Goal: Task Accomplishment & Management: Complete application form

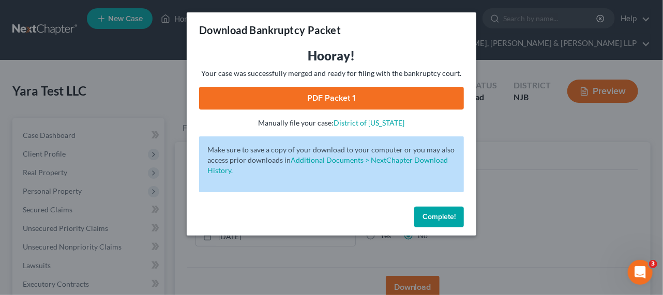
click at [557, 148] on div "Download Bankruptcy Packet Hooray! Your case was successfully merged and ready …" at bounding box center [331, 147] width 663 height 295
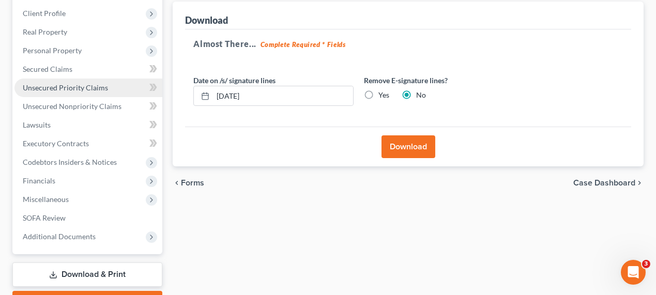
scroll to position [141, 0]
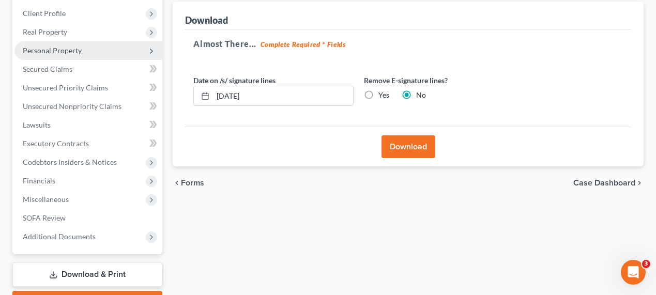
click at [64, 52] on span "Personal Property" at bounding box center [52, 50] width 59 height 9
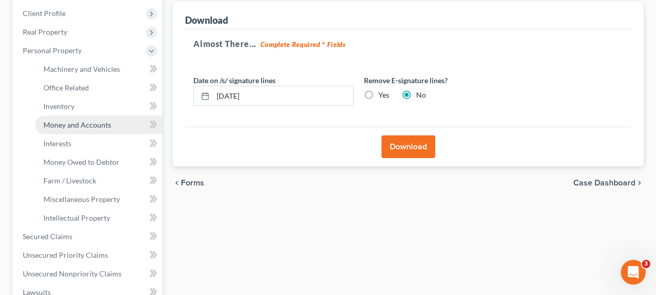
click at [83, 123] on span "Money and Accounts" at bounding box center [77, 125] width 68 height 9
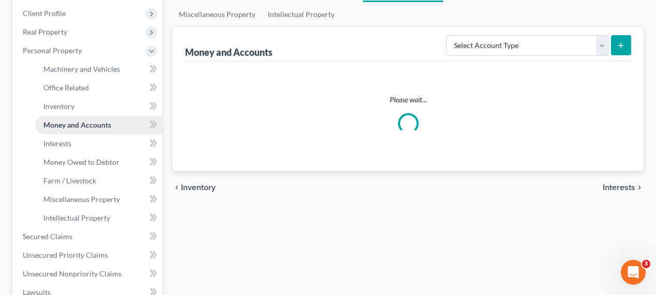
scroll to position [46, 0]
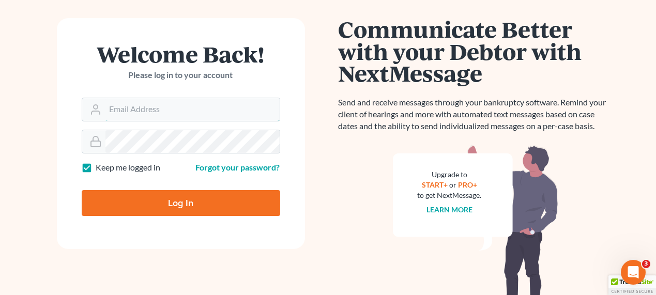
type input "[EMAIL_ADDRESS][DOMAIN_NAME]"
click at [170, 202] on input "Log In" at bounding box center [181, 203] width 199 height 26
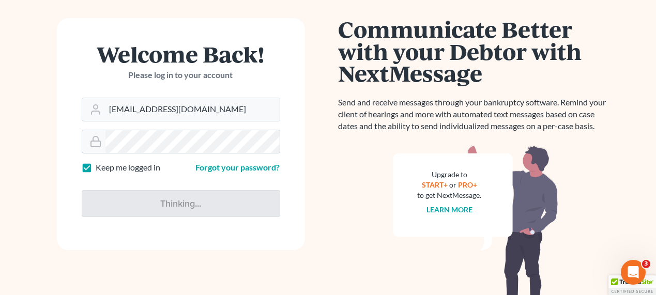
type input "Thinking..."
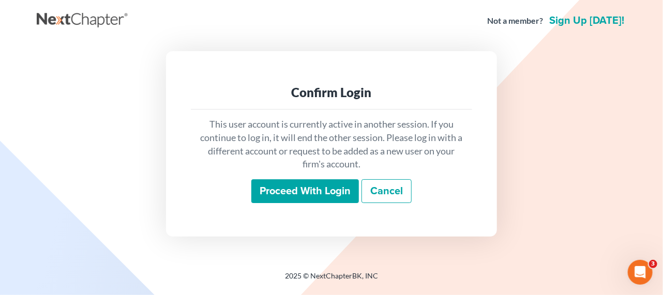
click at [323, 213] on div "Confirm Login This user account is currently active in another session. If you …" at bounding box center [331, 143] width 331 height 185
click at [324, 190] on input "Proceed with login" at bounding box center [305, 191] width 108 height 24
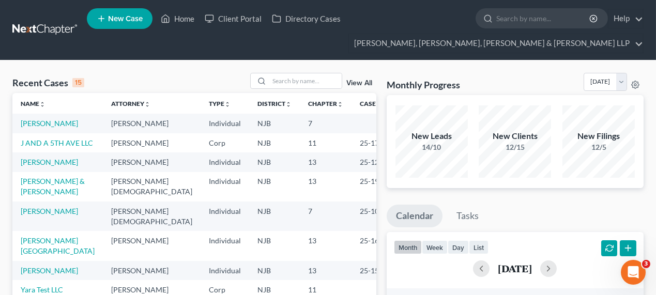
scroll to position [112, 0]
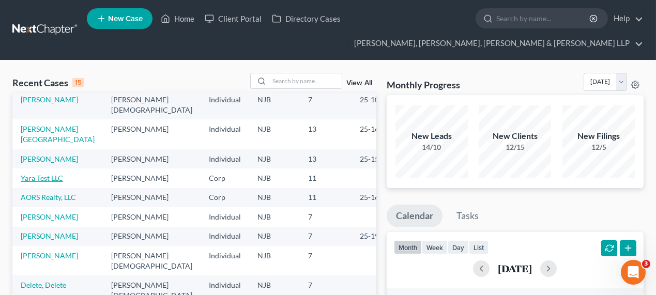
click at [51, 174] on link "Yara Test LLC" at bounding box center [42, 178] width 42 height 9
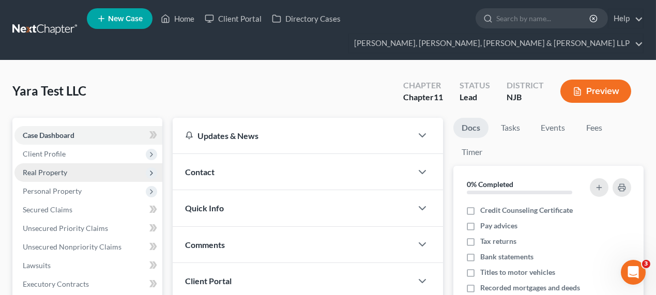
scroll to position [94, 0]
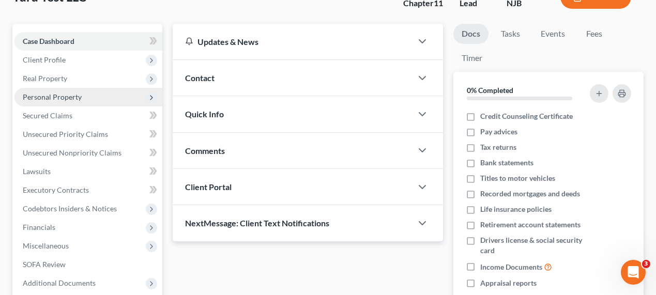
click at [63, 97] on span "Personal Property" at bounding box center [52, 97] width 59 height 9
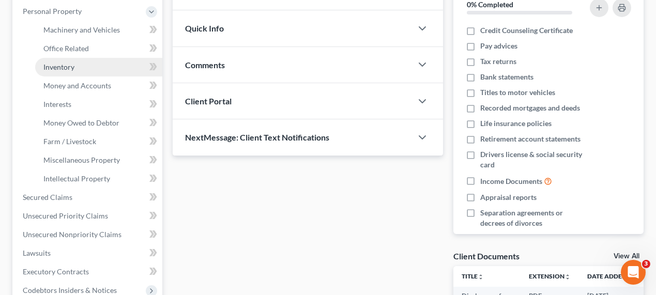
scroll to position [235, 0]
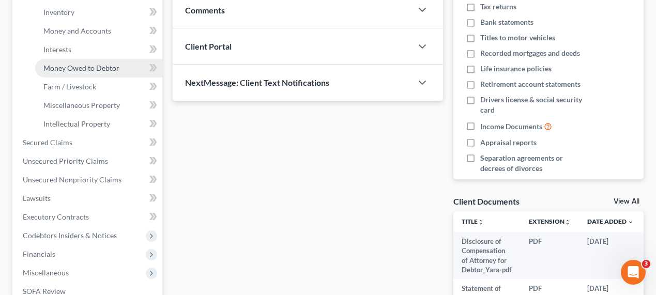
click at [79, 71] on link "Money Owed to Debtor" at bounding box center [98, 68] width 127 height 19
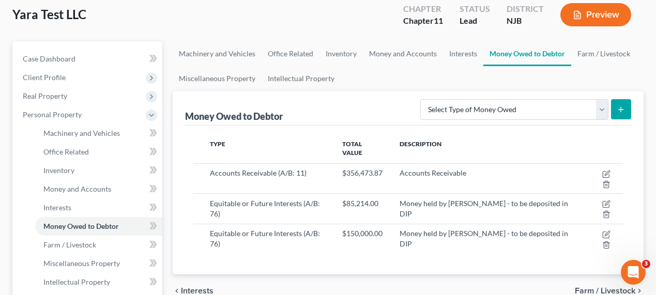
scroll to position [141, 0]
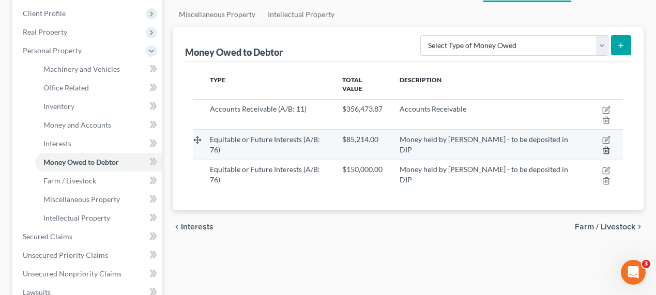
click at [606, 147] on icon "button" at bounding box center [606, 150] width 5 height 7
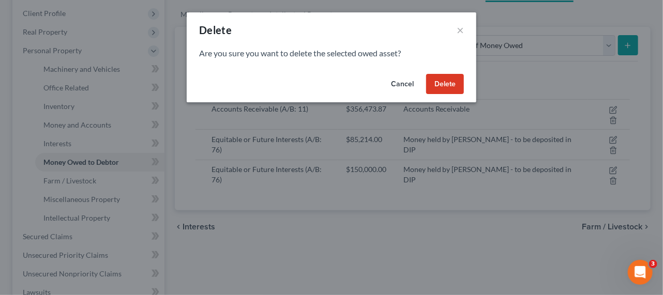
click at [461, 74] on button "Delete" at bounding box center [445, 84] width 38 height 21
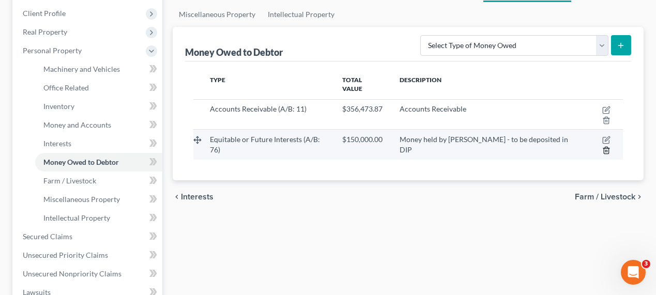
click at [609, 147] on icon "button" at bounding box center [606, 150] width 5 height 7
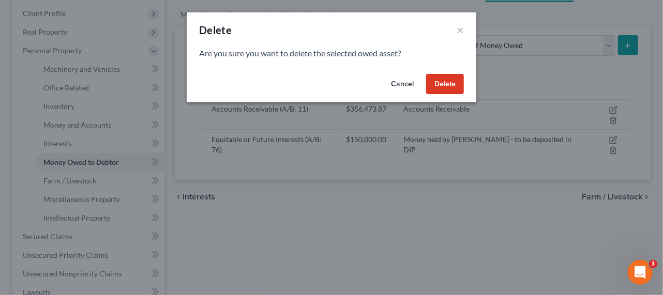
click at [450, 83] on button "Delete" at bounding box center [445, 84] width 38 height 21
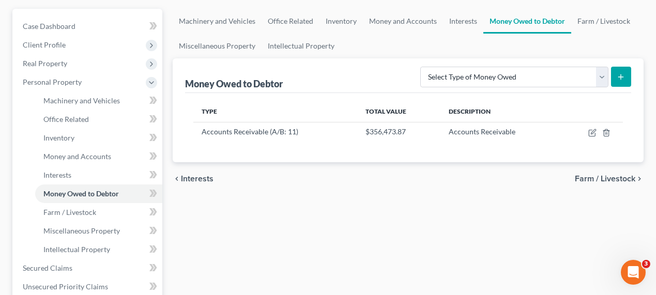
scroll to position [94, 0]
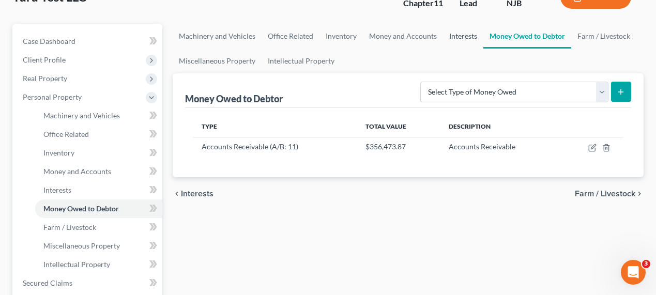
click at [457, 38] on link "Interests" at bounding box center [463, 36] width 40 height 25
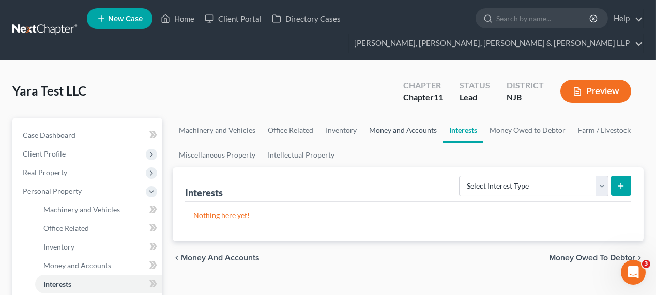
click at [422, 124] on link "Money and Accounts" at bounding box center [403, 130] width 80 height 25
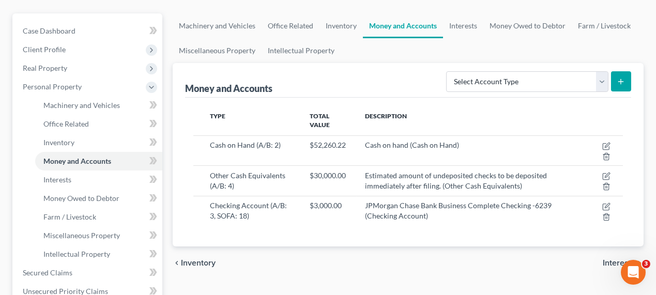
scroll to position [188, 0]
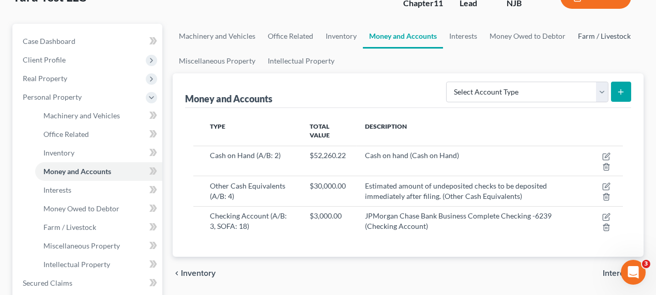
click at [614, 37] on link "Farm / Livestock" at bounding box center [604, 36] width 65 height 25
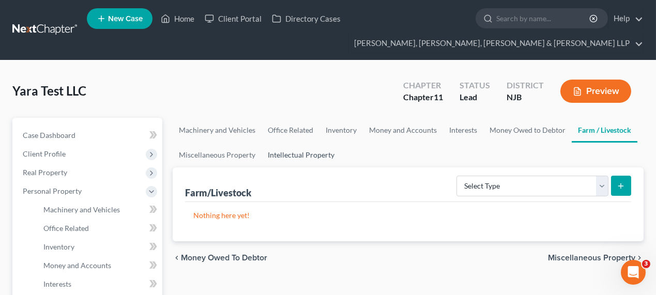
click at [294, 147] on link "Intellectual Property" at bounding box center [301, 155] width 79 height 25
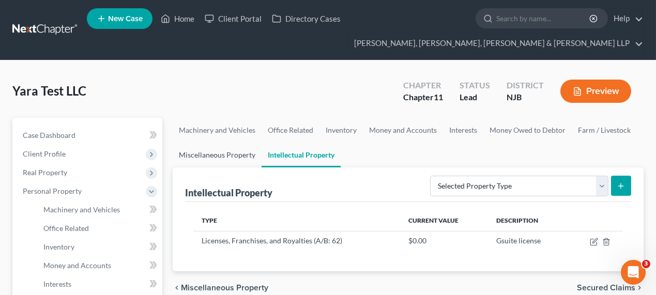
click at [242, 154] on link "Miscellaneous Property" at bounding box center [217, 155] width 89 height 25
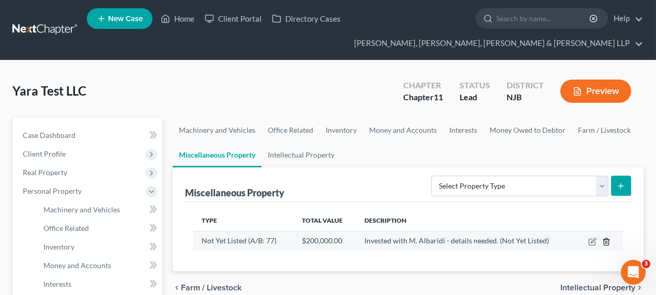
click at [609, 239] on icon "button" at bounding box center [606, 241] width 5 height 7
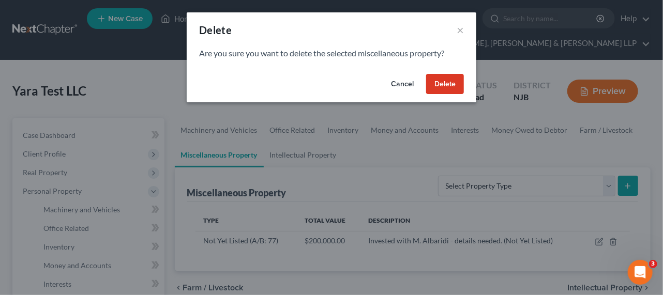
click at [440, 80] on button "Delete" at bounding box center [445, 84] width 38 height 21
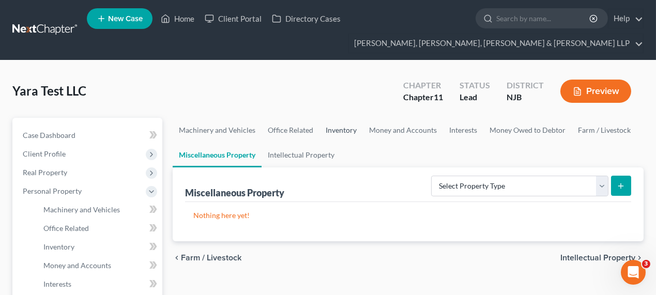
click at [346, 129] on link "Inventory" at bounding box center [341, 130] width 43 height 25
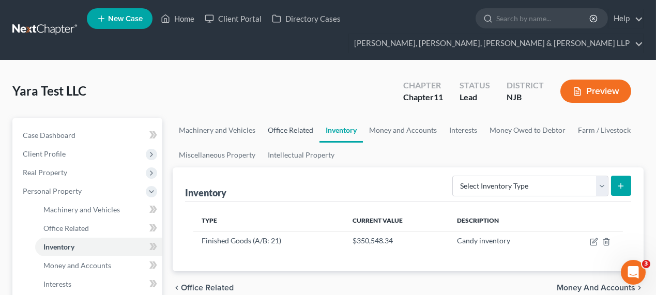
click at [295, 130] on link "Office Related" at bounding box center [291, 130] width 58 height 25
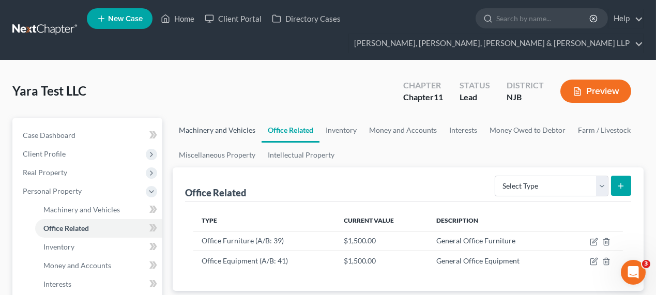
click at [230, 131] on link "Machinery and Vehicles" at bounding box center [217, 130] width 89 height 25
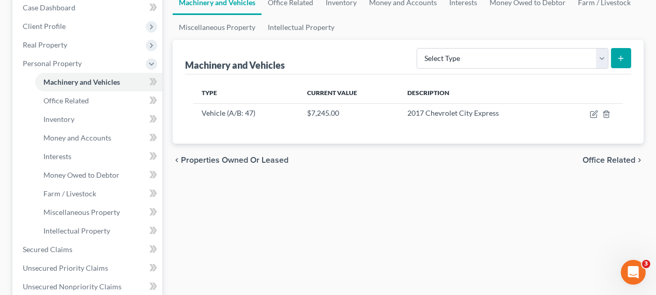
scroll to position [188, 0]
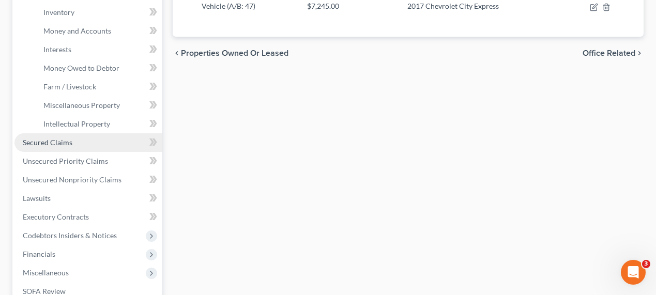
click at [83, 142] on link "Secured Claims" at bounding box center [88, 142] width 148 height 19
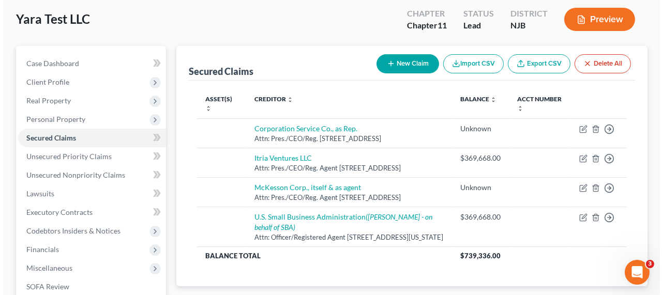
scroll to position [94, 0]
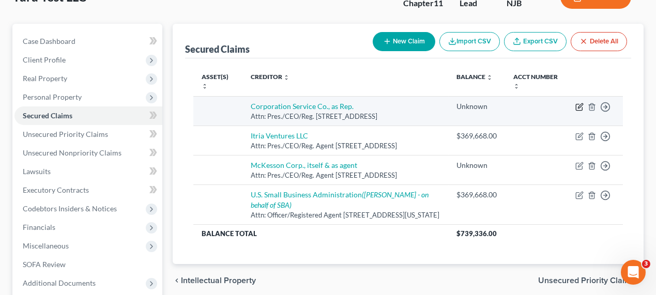
click at [577, 106] on icon "button" at bounding box center [580, 107] width 8 height 8
select select "14"
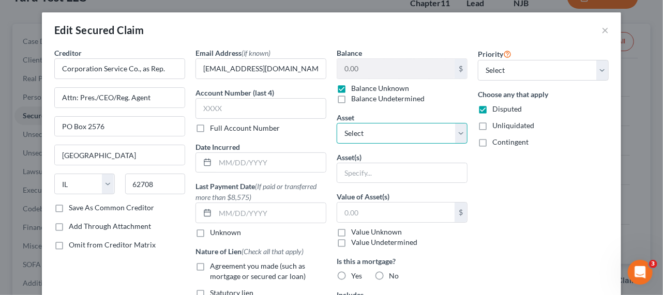
click at [396, 138] on select "Select Other Multiple Assets Accounts Receivable (owed to debtor) - $0.0 Gsuite…" at bounding box center [402, 133] width 131 height 21
click at [337, 123] on select "Select Other Multiple Assets Accounts Receivable (owed to debtor) - $0.0 Gsuite…" at bounding box center [402, 133] width 131 height 21
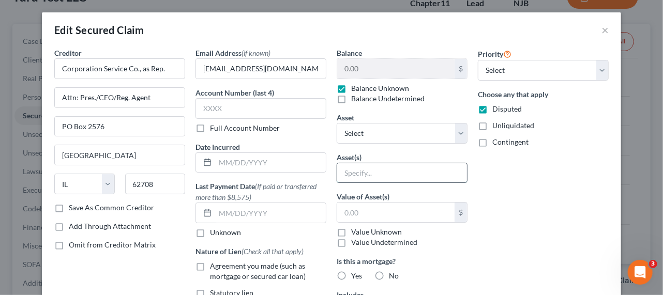
click at [357, 175] on input "text" at bounding box center [402, 173] width 130 height 20
type input "P"
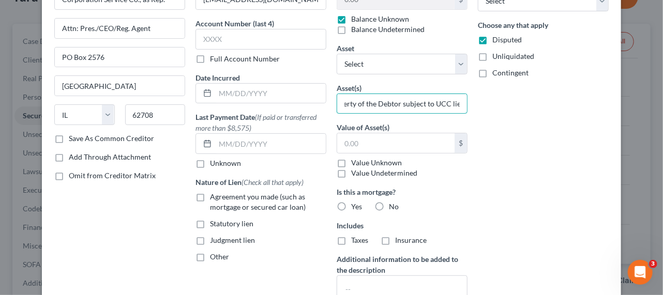
scroll to position [0, 0]
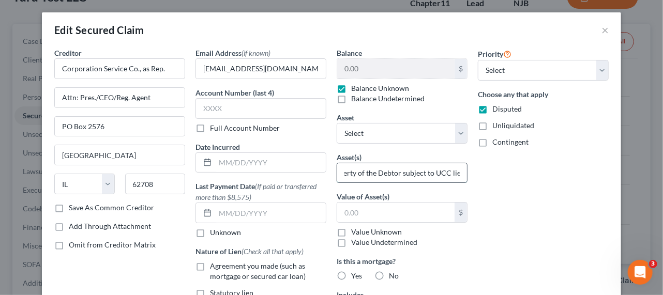
click at [439, 173] on input "All Personal Property of the Debtor subject to UCC lien" at bounding box center [402, 173] width 130 height 20
drag, startPoint x: 410, startPoint y: 172, endPoint x: 351, endPoint y: 173, distance: 59.5
click at [320, 173] on div "Creditor * Corporation Service Co., as Rep. Attn: Pres./CEO/Reg. Agent PO Box […" at bounding box center [331, 242] width 565 height 388
click at [367, 173] on input "All Personal Property of the Debtor subject to UCC lien" at bounding box center [402, 173] width 130 height 20
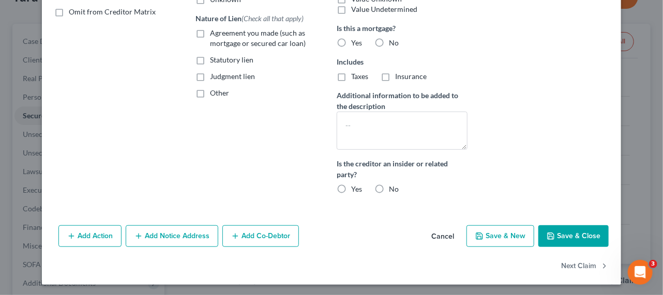
type input "All Personal Property of the Debtor subject to UCC lien"
click at [549, 237] on polyline "button" at bounding box center [551, 238] width 4 height 3
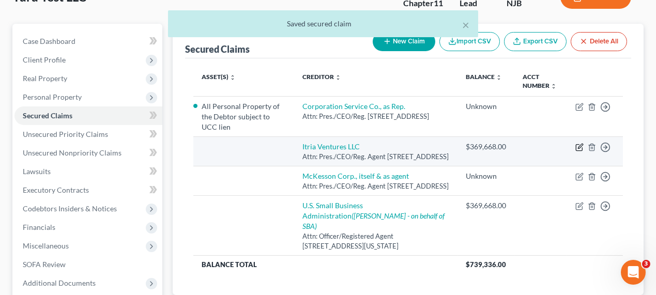
click at [576, 147] on icon "button" at bounding box center [579, 148] width 6 height 6
select select "7"
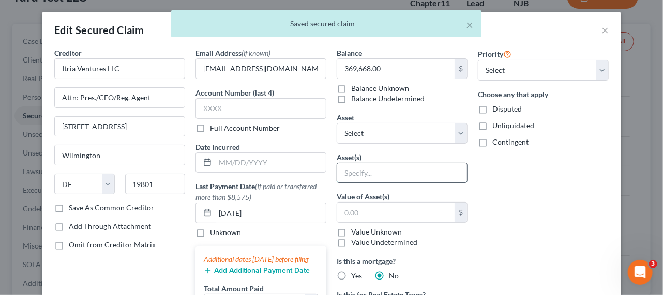
click at [380, 171] on input "text" at bounding box center [402, 173] width 130 height 20
paste input "All Personal Property of the Debtor subject to UCC lien"
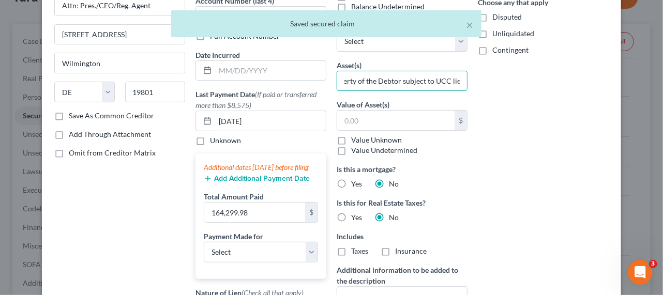
scroll to position [235, 0]
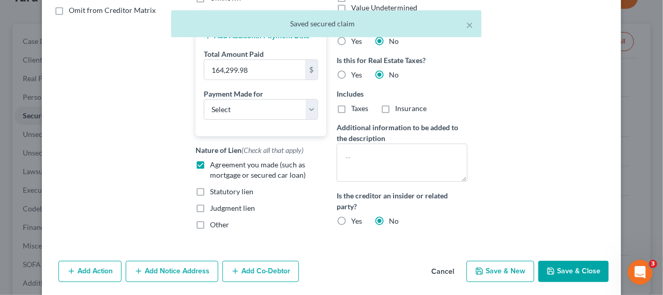
type input "All Personal Property of the Debtor subject to UCC lien"
click at [577, 282] on button "Save & Close" at bounding box center [573, 272] width 70 height 22
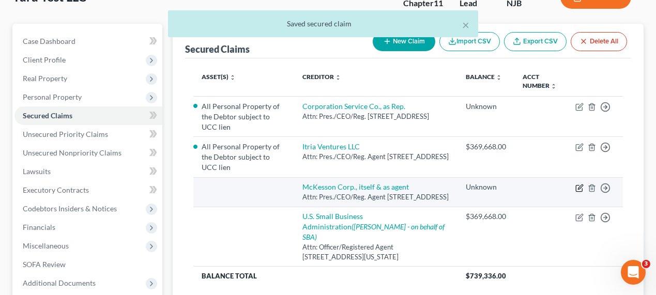
click at [583, 184] on icon "button" at bounding box center [580, 188] width 8 height 8
select select "9"
select select "0"
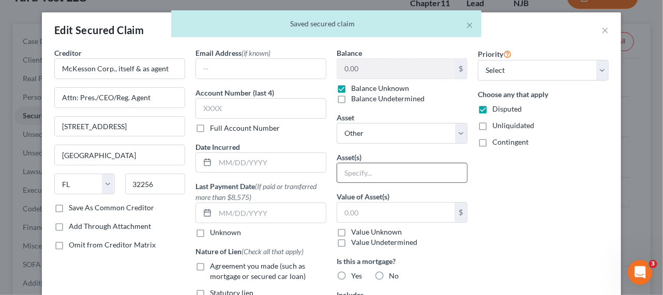
click at [342, 173] on input "text" at bounding box center [402, 173] width 130 height 20
paste input "All Personal Property of the Debtor subject to UCC lien"
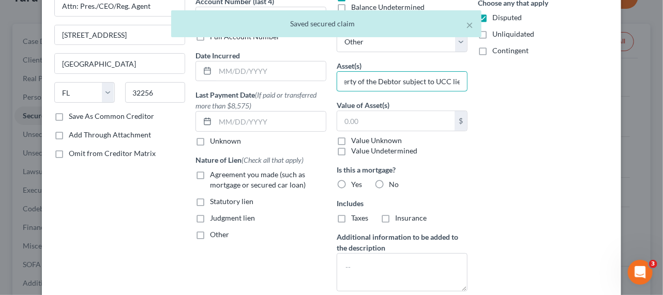
scroll to position [233, 0]
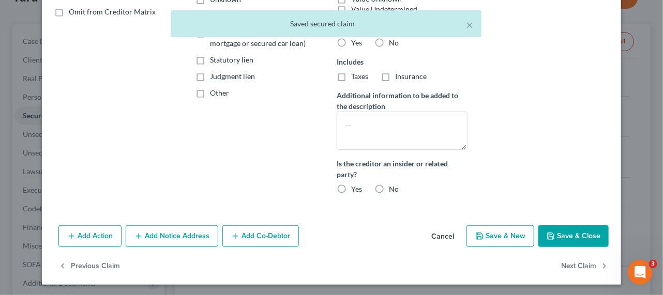
type input "All Personal Property of the Debtor subject to UCC lien"
click at [565, 246] on div "Add Action Add Notice Address Add Co-Debtor Cancel Save & New Save & Close" at bounding box center [331, 238] width 579 height 34
click at [570, 236] on button "Save & Close" at bounding box center [573, 237] width 70 height 22
select select
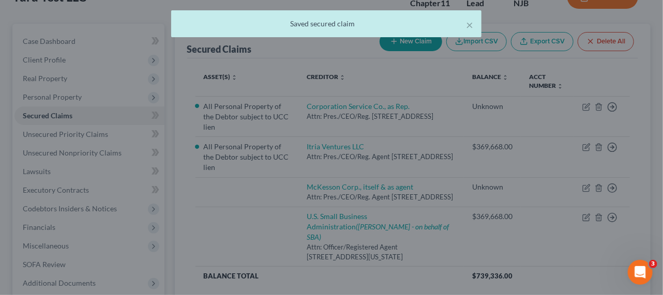
scroll to position [138, 0]
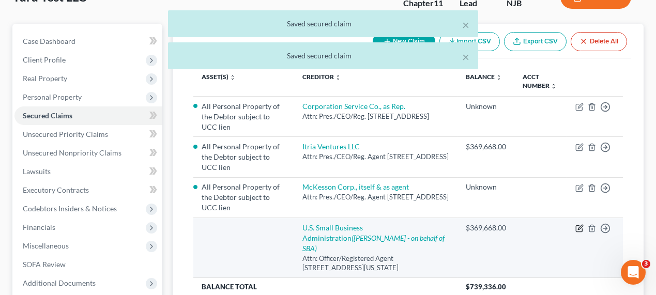
click at [578, 225] on icon "button" at bounding box center [580, 228] width 8 height 8
select select "8"
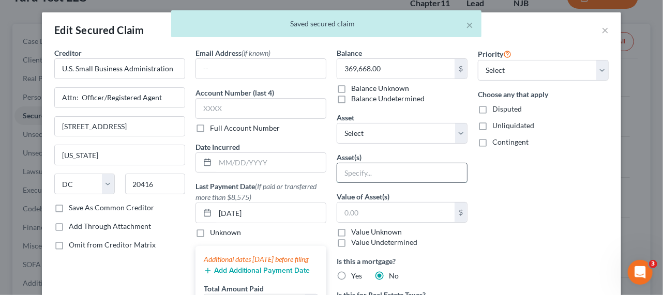
click at [373, 173] on input "text" at bounding box center [402, 173] width 130 height 20
paste input "All Personal Property of the Debtor subject to UCC lien"
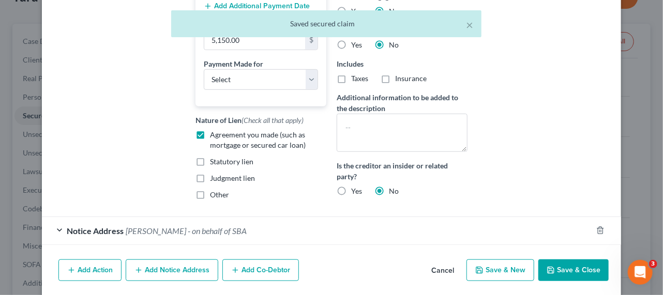
scroll to position [309, 0]
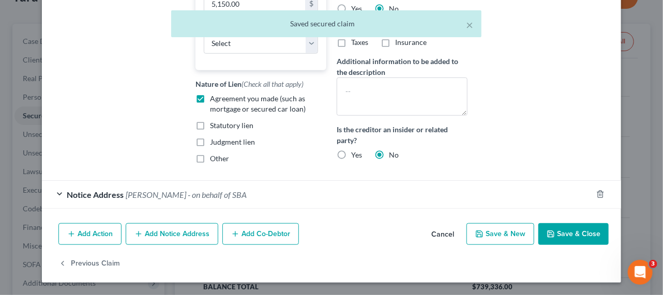
type input "All Personal Property of the Debtor subject to UCC lien"
click at [570, 237] on button "Save & Close" at bounding box center [573, 234] width 70 height 22
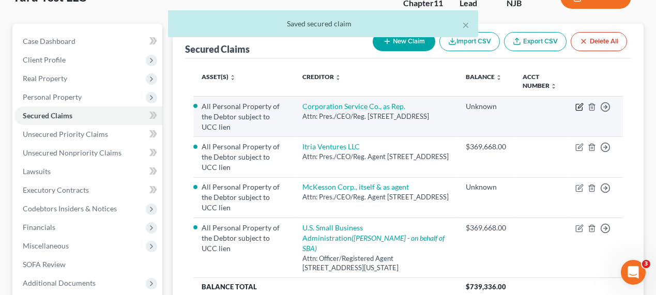
click at [583, 109] on icon "button" at bounding box center [580, 107] width 8 height 8
select select "14"
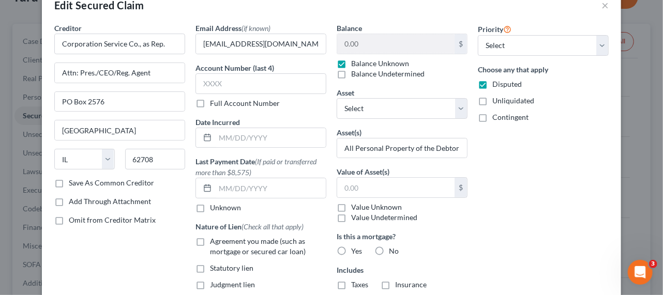
scroll to position [47, 0]
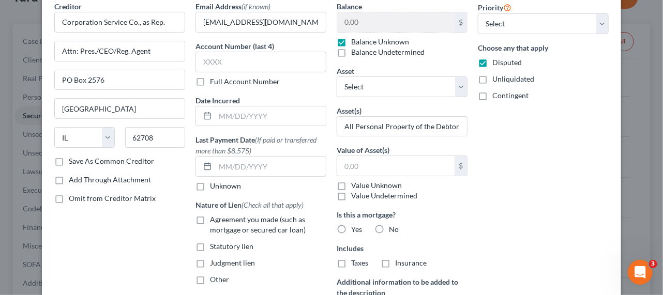
click at [388, 192] on label "Value Undetermined" at bounding box center [384, 196] width 66 height 10
click at [362, 192] on input "Value Undetermined" at bounding box center [358, 194] width 7 height 7
checkbox input "true"
type input "0.00"
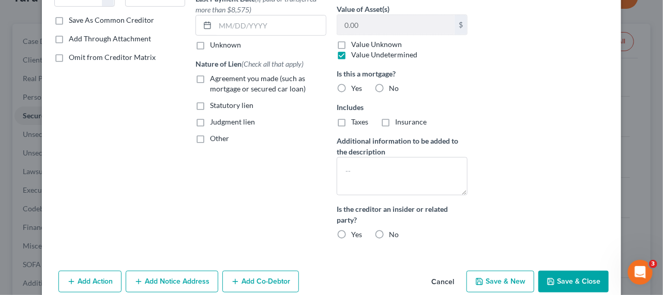
click at [559, 275] on button "Save & Close" at bounding box center [573, 282] width 70 height 22
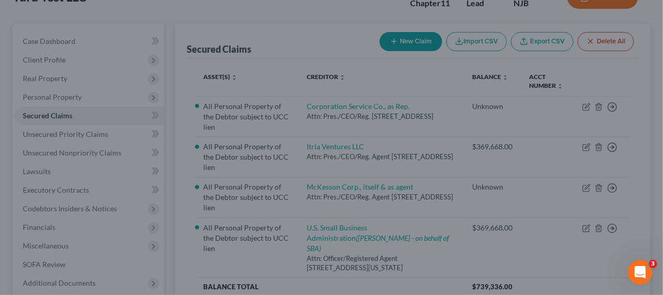
scroll to position [138, 0]
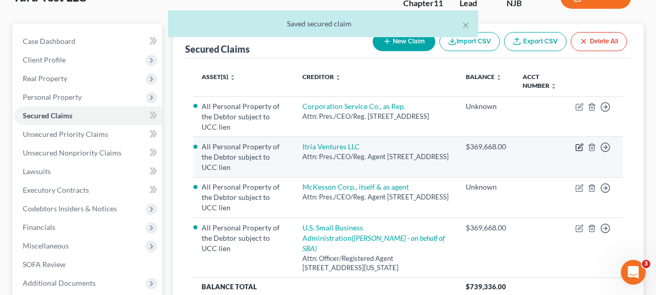
click at [580, 147] on icon "button" at bounding box center [580, 147] width 8 height 8
select select "7"
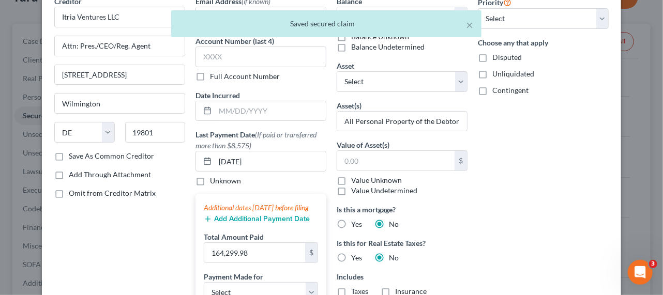
scroll to position [46, 0]
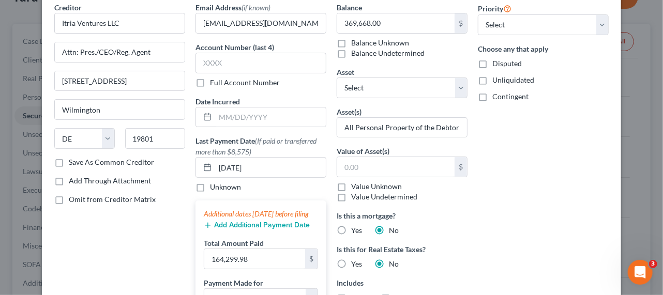
click at [377, 194] on label "Value Undetermined" at bounding box center [384, 197] width 66 height 10
click at [362, 194] on input "Value Undetermined" at bounding box center [358, 195] width 7 height 7
checkbox input "true"
type input "0.00"
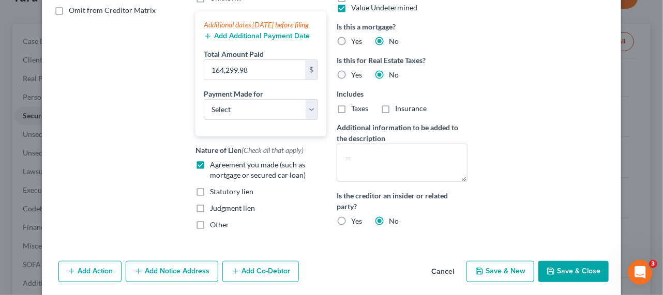
scroll to position [280, 0]
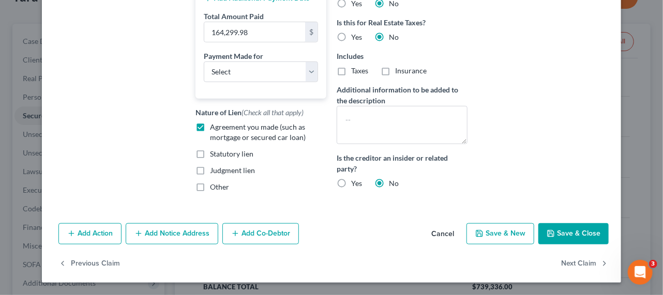
click at [562, 234] on button "Save & Close" at bounding box center [573, 234] width 70 height 22
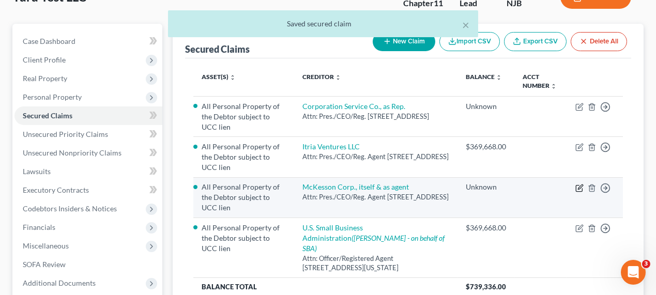
click at [579, 185] on icon "button" at bounding box center [580, 187] width 5 height 5
select select "9"
select select "0"
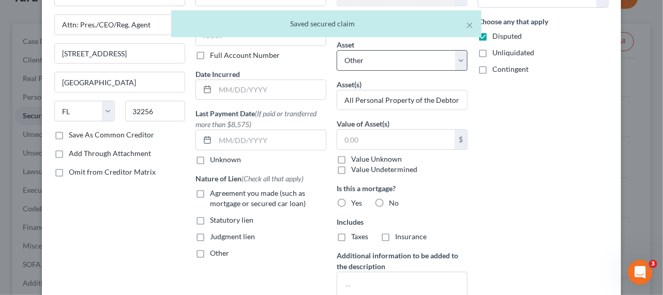
scroll to position [141, 0]
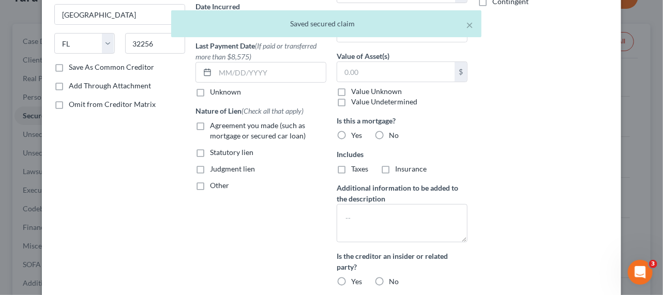
click at [365, 99] on label "Value Undetermined" at bounding box center [384, 102] width 66 height 10
click at [362, 99] on input "Value Undetermined" at bounding box center [358, 100] width 7 height 7
checkbox input "true"
type input "0.00"
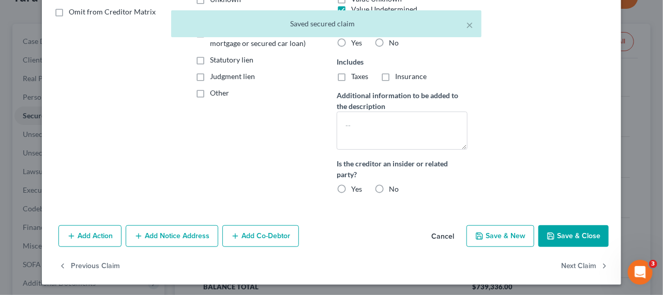
click at [562, 236] on button "Save & Close" at bounding box center [573, 237] width 70 height 22
select select
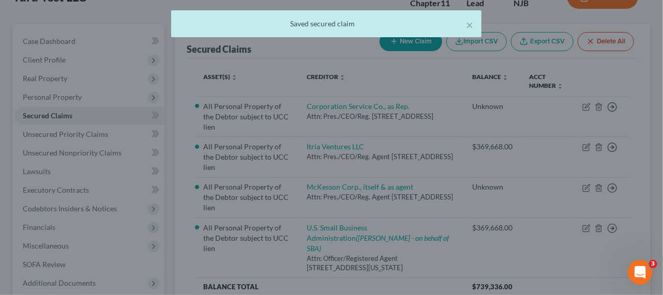
scroll to position [138, 0]
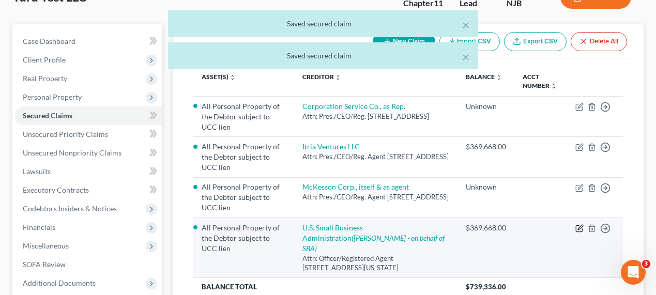
click at [580, 226] on icon "button" at bounding box center [579, 229] width 6 height 6
select select "8"
select select "0"
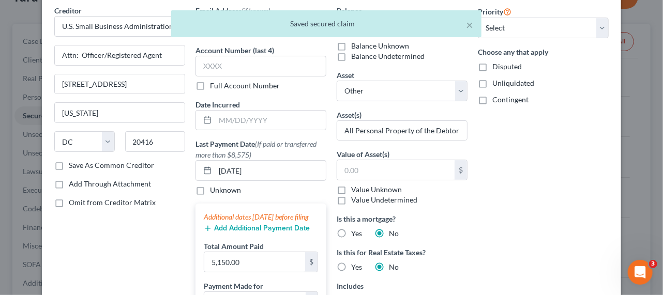
scroll to position [94, 0]
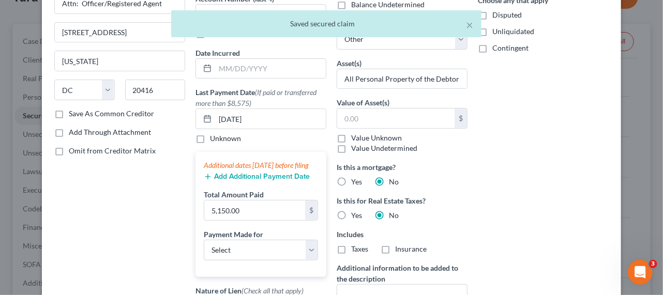
click at [378, 148] on label "Value Undetermined" at bounding box center [384, 148] width 66 height 10
click at [362, 148] on input "Value Undetermined" at bounding box center [358, 146] width 7 height 7
checkbox input "true"
type input "0.00"
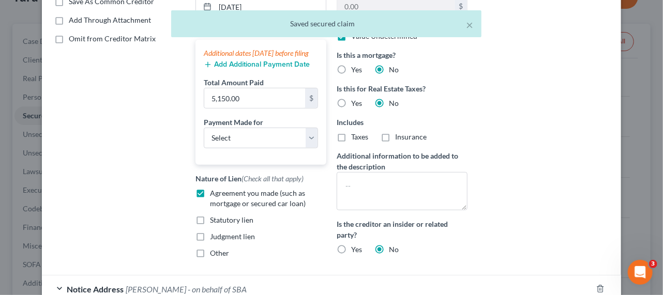
scroll to position [309, 0]
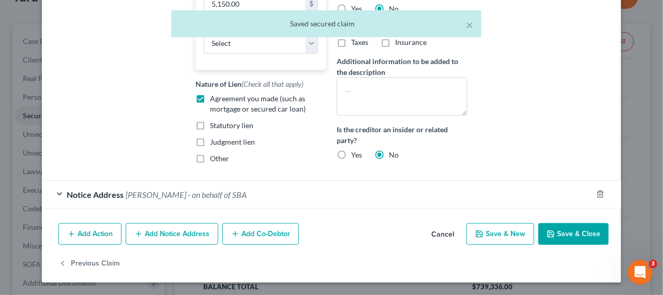
click at [569, 245] on div "Add Action Add Notice Address Add Co-Debtor Cancel Save & New Save & Close" at bounding box center [331, 236] width 579 height 34
click at [570, 239] on button "Save & Close" at bounding box center [573, 234] width 70 height 22
select select
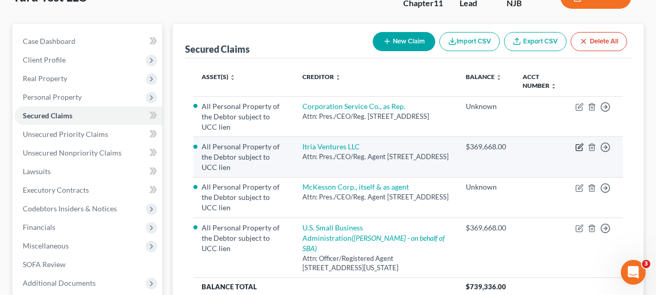
click at [578, 146] on icon "button" at bounding box center [580, 147] width 8 height 8
select select "7"
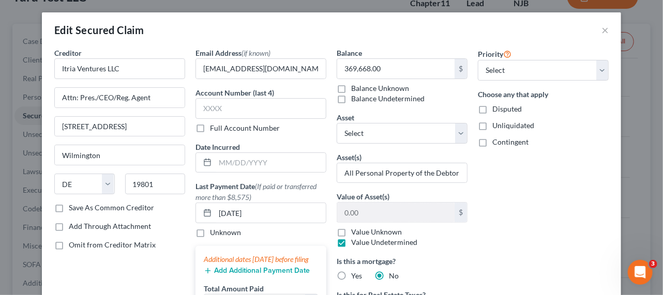
scroll to position [235, 0]
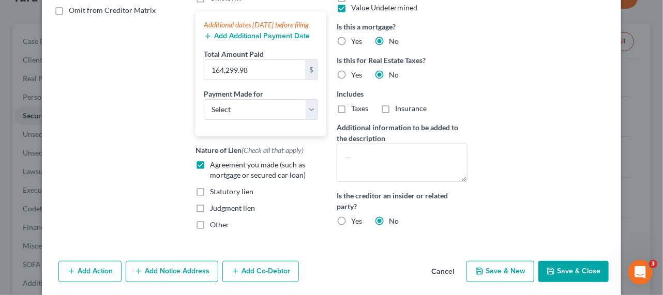
click at [245, 276] on button "Add Co-Debtor" at bounding box center [260, 272] width 77 height 22
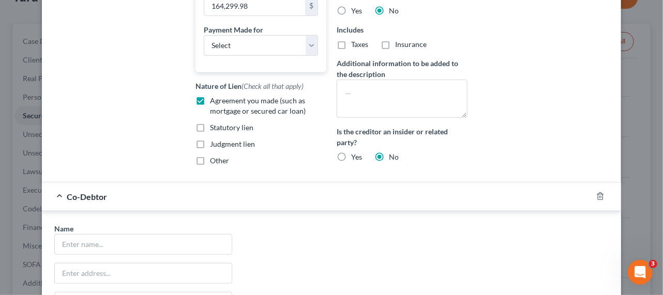
scroll to position [376, 0]
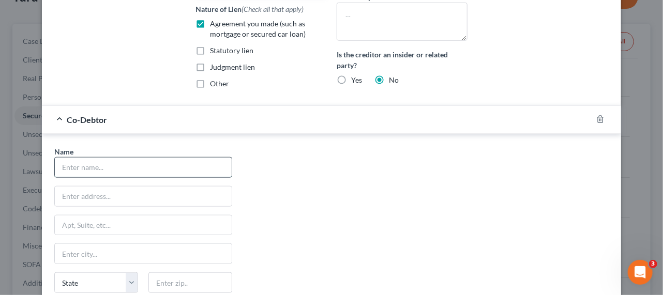
click at [135, 177] on input "text" at bounding box center [143, 168] width 177 height 20
type input "[PERSON_NAME]"
click at [102, 204] on input "text" at bounding box center [143, 197] width 177 height 20
paste input "[STREET_ADDRESS][PERSON_NAME]"
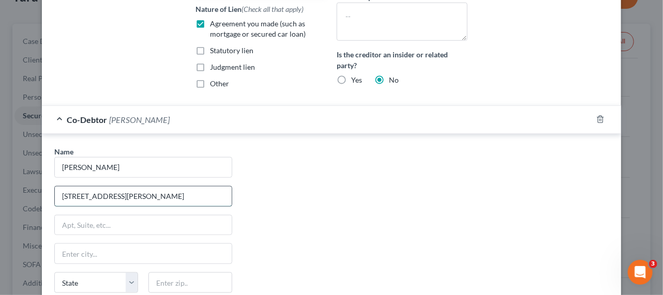
click at [157, 206] on input "[STREET_ADDRESS][PERSON_NAME]" at bounding box center [143, 197] width 177 height 20
type input "[STREET_ADDRESS][PERSON_NAME]"
click at [171, 290] on input "text" at bounding box center [190, 283] width 84 height 21
paste input "07013"
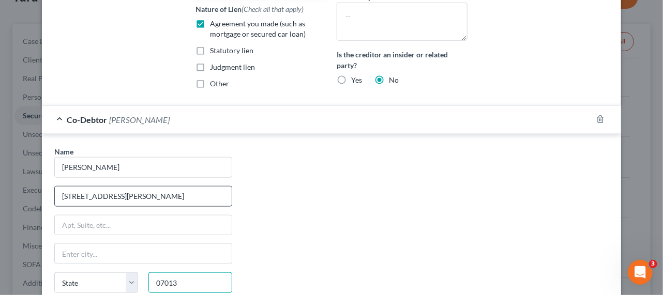
type input "07013"
type input "[PERSON_NAME]"
select select "33"
drag, startPoint x: 111, startPoint y: 204, endPoint x: 207, endPoint y: 206, distance: 96.2
click at [207, 206] on input "[STREET_ADDRESS][PERSON_NAME]" at bounding box center [143, 197] width 177 height 20
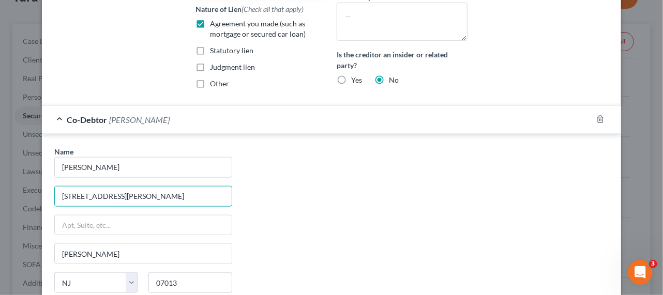
scroll to position [520, 0]
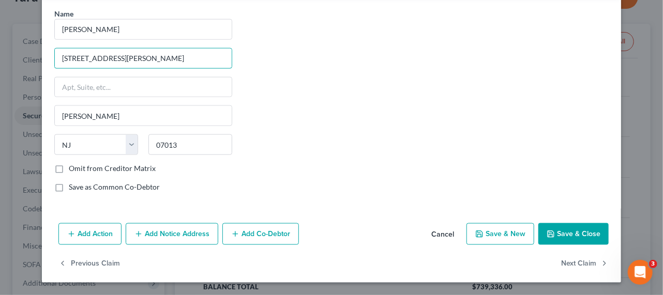
type input "[STREET_ADDRESS][PERSON_NAME]"
click at [562, 231] on button "Save & Close" at bounding box center [573, 234] width 70 height 22
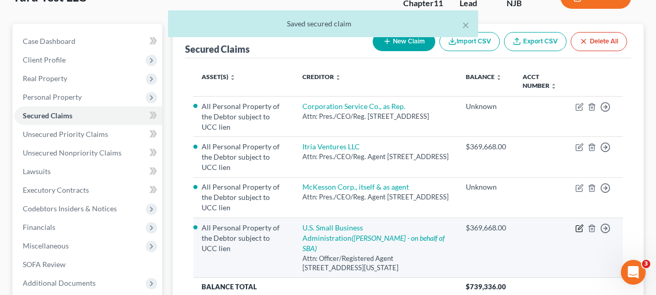
click at [582, 226] on icon "button" at bounding box center [579, 229] width 6 height 6
select select "8"
select select "0"
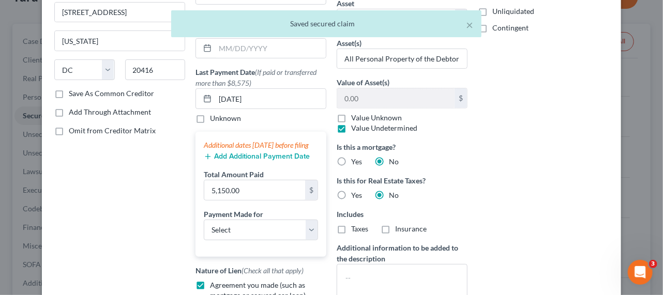
scroll to position [282, 0]
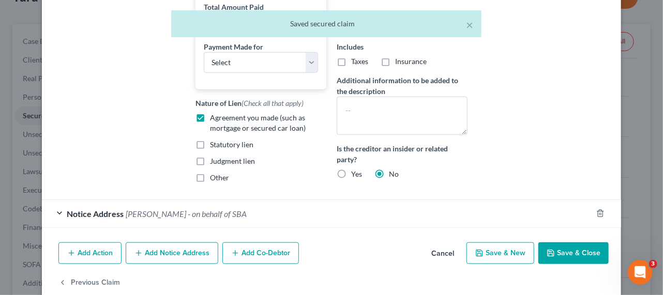
click at [258, 263] on button "Add Co-Debtor" at bounding box center [260, 254] width 77 height 22
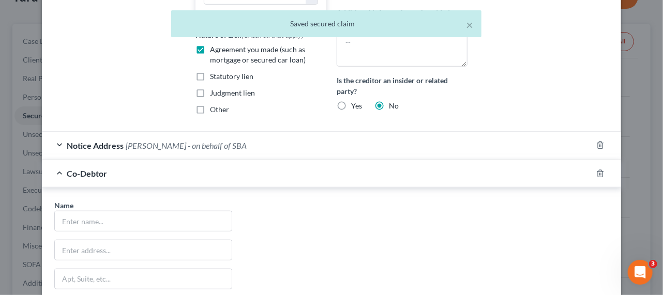
scroll to position [423, 0]
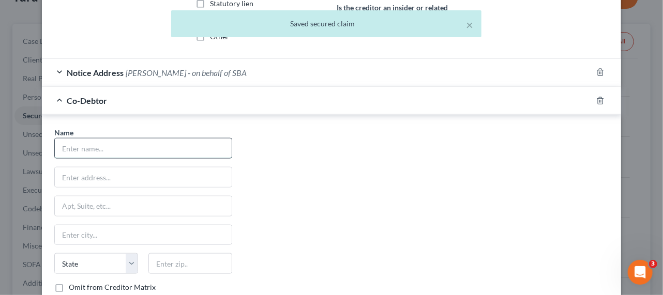
click at [152, 157] on input "text" at bounding box center [143, 149] width 177 height 20
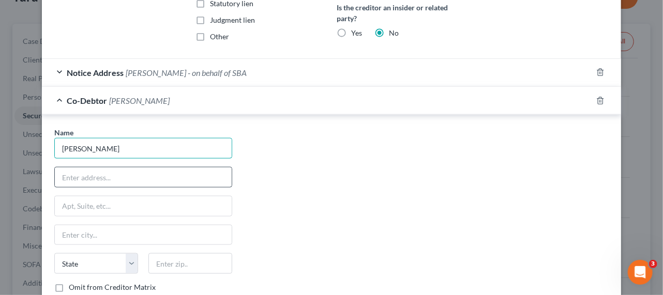
type input "[PERSON_NAME]"
click at [140, 183] on input "text" at bounding box center [143, 178] width 177 height 20
paste input "07013"
type input "07013"
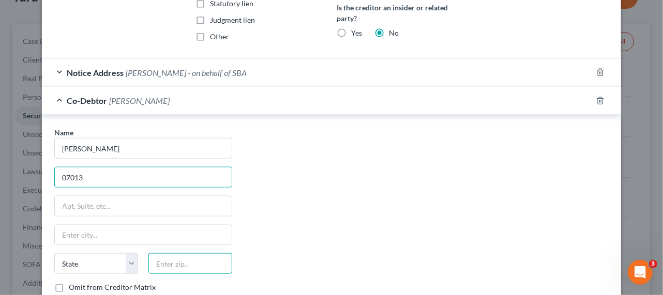
click at [180, 268] on input "text" at bounding box center [190, 263] width 84 height 21
paste input "07013"
type input "07013"
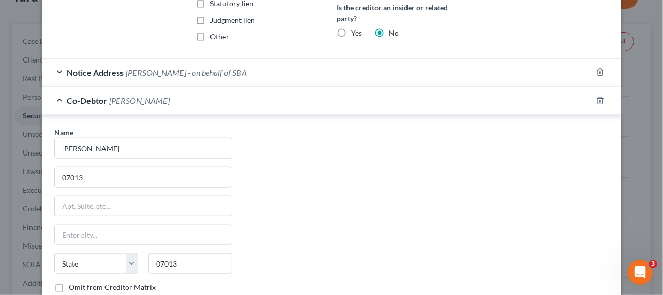
type input "[PERSON_NAME]"
select select "33"
drag, startPoint x: 99, startPoint y: 195, endPoint x: 86, endPoint y: 186, distance: 16.1
click at [86, 188] on div "Name * [PERSON_NAME] 07013 [PERSON_NAME][GEOGRAPHIC_DATA] [US_STATE] AK AR AZ C…" at bounding box center [143, 223] width 188 height 192
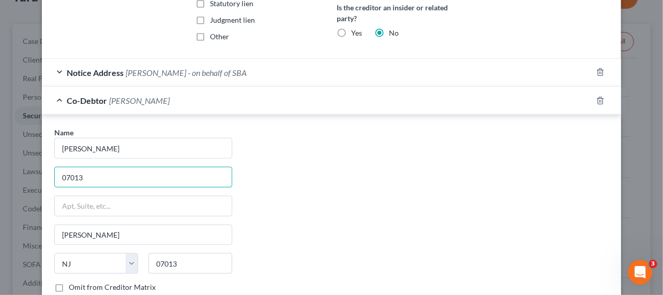
drag, startPoint x: 88, startPoint y: 185, endPoint x: 53, endPoint y: 170, distance: 37.6
click at [50, 171] on div "Name * [PERSON_NAME] 07013 [PERSON_NAME][GEOGRAPHIC_DATA] [US_STATE] AK AR AZ C…" at bounding box center [143, 223] width 188 height 192
paste input "[STREET_ADDRESS][PERSON_NAME]"
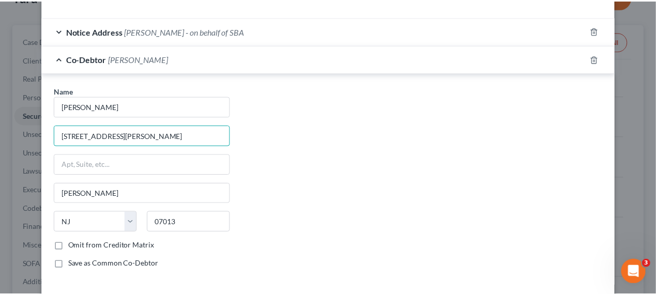
scroll to position [517, 0]
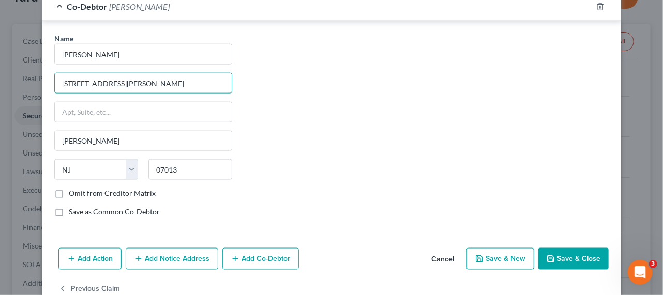
type input "[STREET_ADDRESS][PERSON_NAME]"
click at [408, 189] on div "Name * [PERSON_NAME] [GEOGRAPHIC_DATA][PERSON_NAME] [PERSON_NAME][GEOGRAPHIC_DA…" at bounding box center [331, 129] width 565 height 192
click at [572, 265] on button "Save & Close" at bounding box center [573, 259] width 70 height 22
select select
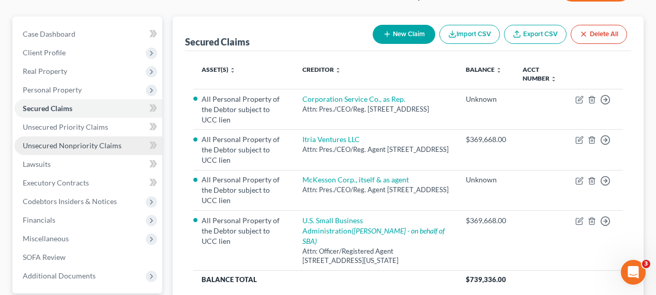
scroll to position [188, 0]
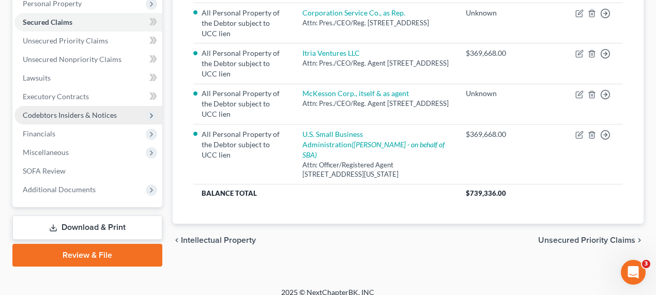
click at [74, 111] on span "Codebtors Insiders & Notices" at bounding box center [70, 115] width 94 height 9
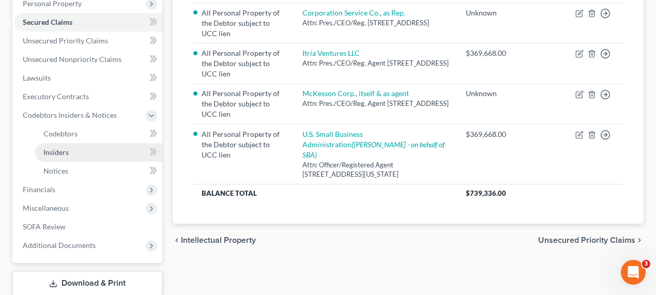
click at [81, 158] on link "Insiders" at bounding box center [98, 152] width 127 height 19
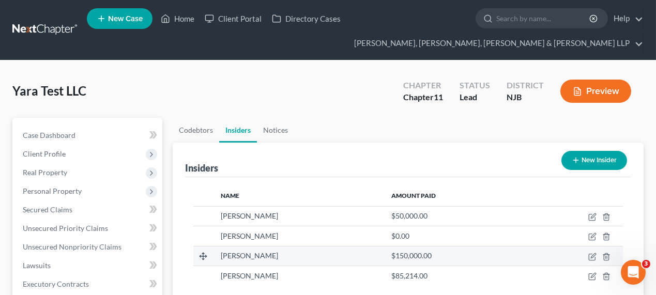
click at [584, 254] on td at bounding box center [573, 256] width 99 height 20
click at [590, 257] on icon "button" at bounding box center [592, 257] width 6 height 6
select select "33"
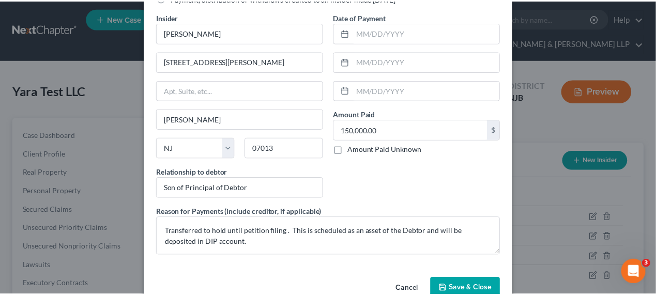
scroll to position [96, 0]
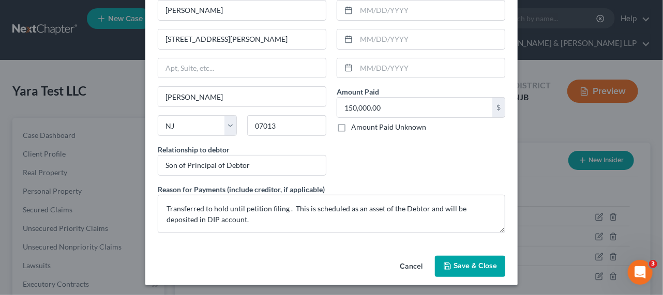
click at [397, 271] on button "Cancel" at bounding box center [411, 267] width 39 height 21
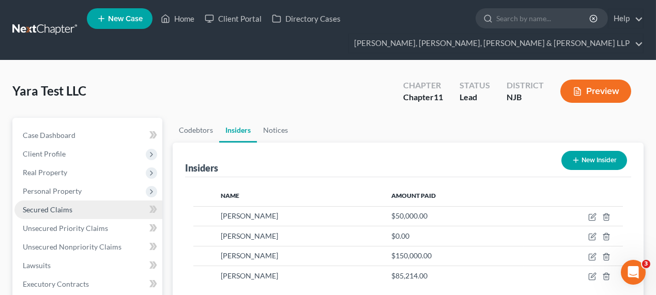
click at [83, 216] on link "Secured Claims" at bounding box center [88, 210] width 148 height 19
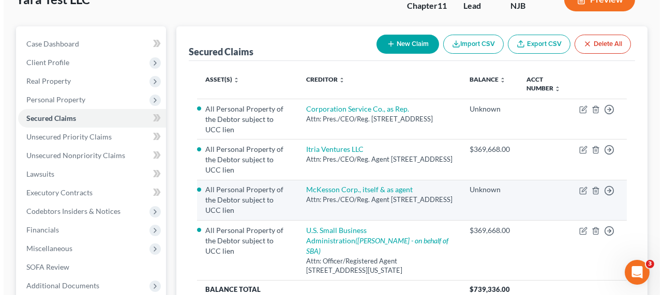
scroll to position [141, 0]
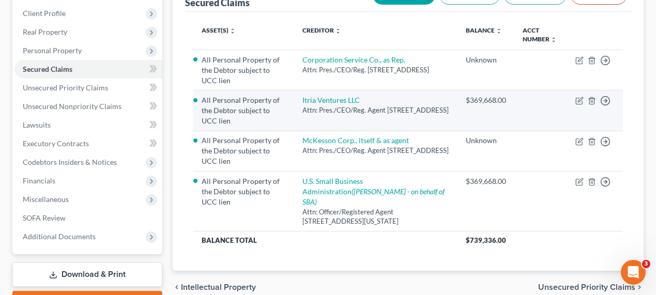
click at [573, 101] on td "Move to E Move to F Move to G Move to Notice Only" at bounding box center [595, 111] width 56 height 40
click at [576, 100] on icon "button" at bounding box center [579, 101] width 6 height 6
select select "7"
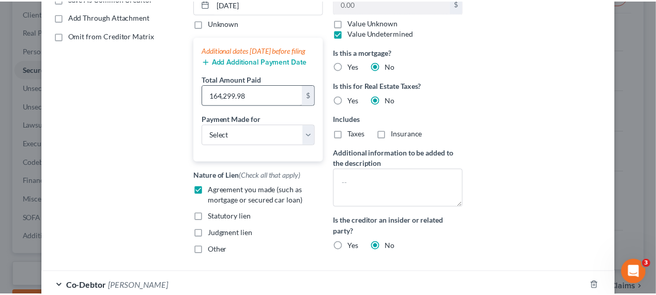
scroll to position [282, 0]
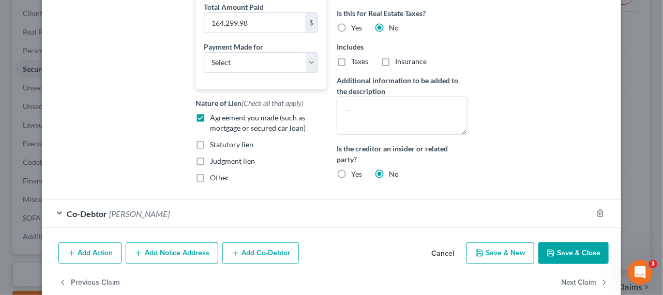
click at [441, 262] on button "Cancel" at bounding box center [442, 254] width 39 height 21
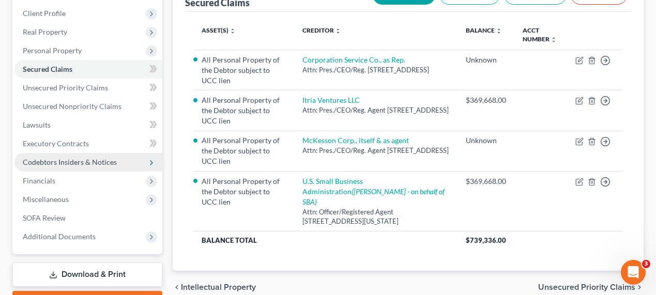
click at [68, 160] on span "Codebtors Insiders & Notices" at bounding box center [70, 162] width 94 height 9
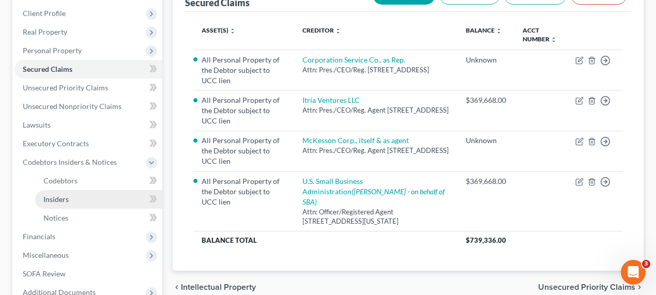
click at [71, 197] on link "Insiders" at bounding box center [98, 199] width 127 height 19
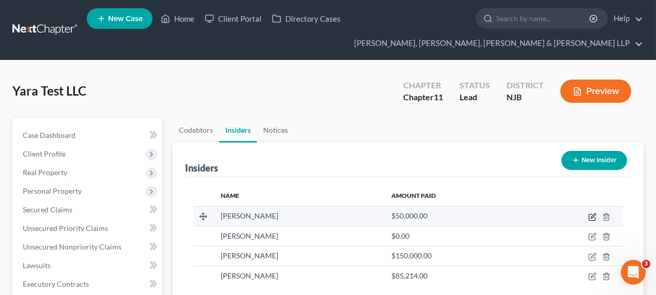
click at [591, 216] on icon "button" at bounding box center [593, 217] width 8 height 8
select select "33"
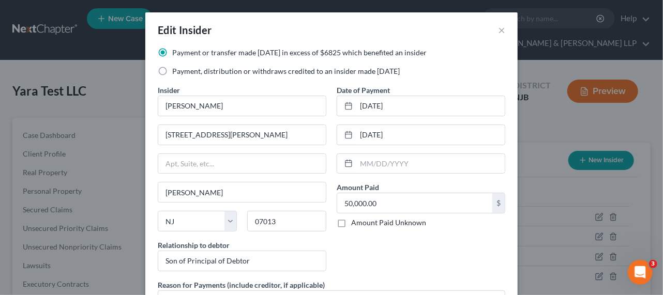
click at [239, 72] on label "Payment, distribution or withdraws credited to an insider made [DATE]" at bounding box center [286, 71] width 228 height 10
click at [183, 72] on input "Payment, distribution or withdraws credited to an insider made [DATE]" at bounding box center [179, 69] width 7 height 7
radio input "true"
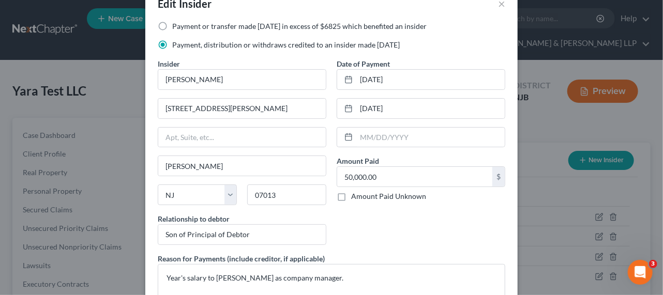
scroll to position [47, 0]
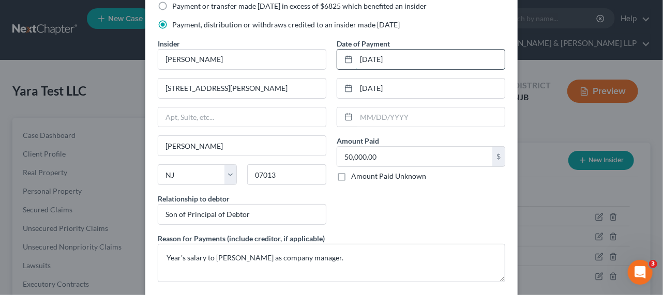
drag, startPoint x: 401, startPoint y: 58, endPoint x: 341, endPoint y: 56, distance: 59.5
click at [341, 56] on div "[DATE]" at bounding box center [421, 59] width 169 height 21
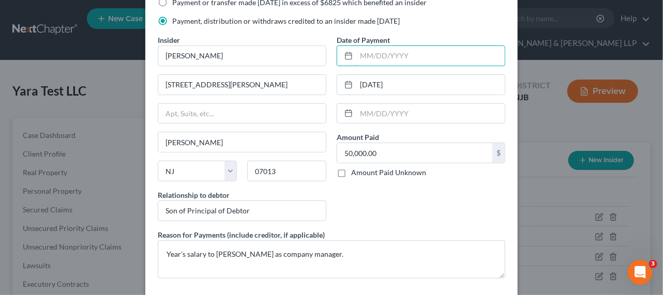
scroll to position [96, 0]
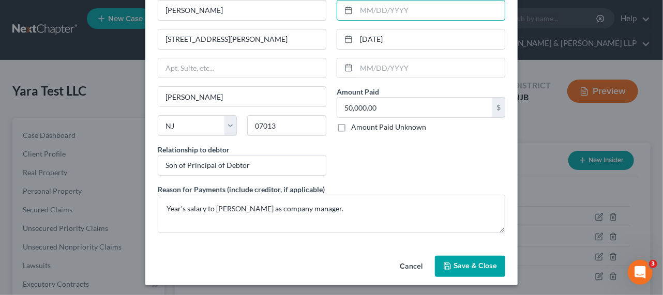
click at [454, 264] on span "Save & Close" at bounding box center [475, 266] width 43 height 9
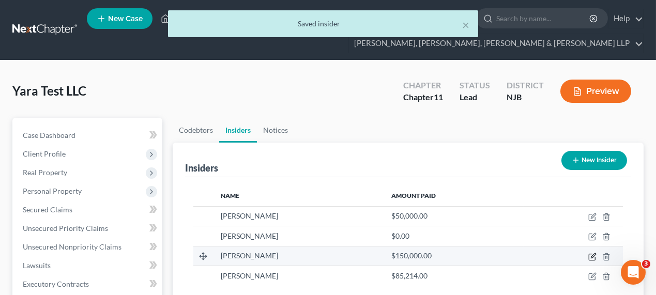
click at [592, 255] on icon "button" at bounding box center [593, 257] width 8 height 8
select select "33"
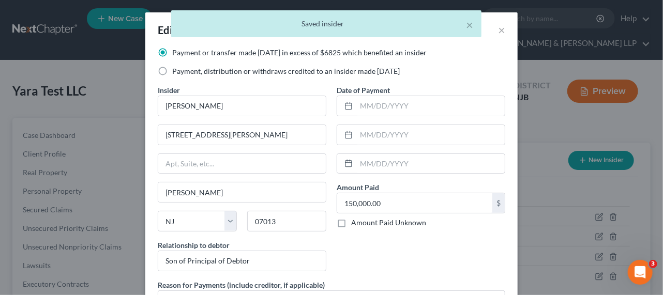
click at [241, 74] on label "Payment, distribution or withdraws credited to an insider made [DATE]" at bounding box center [286, 71] width 228 height 10
click at [183, 73] on input "Payment, distribution or withdraws credited to an insider made [DATE]" at bounding box center [179, 69] width 7 height 7
radio input "true"
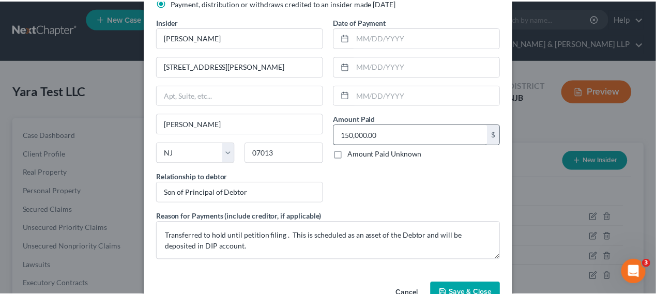
scroll to position [94, 0]
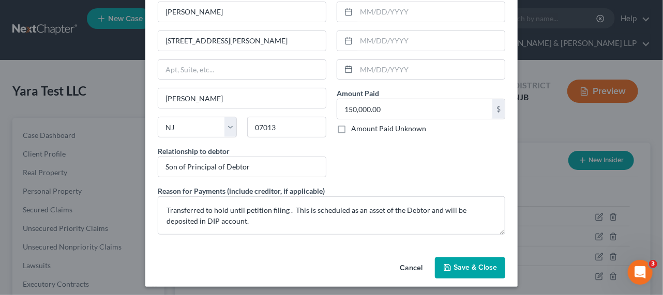
click at [444, 265] on icon "button" at bounding box center [447, 268] width 6 height 6
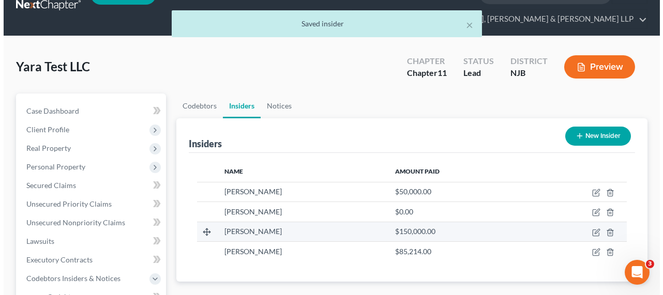
scroll to position [47, 0]
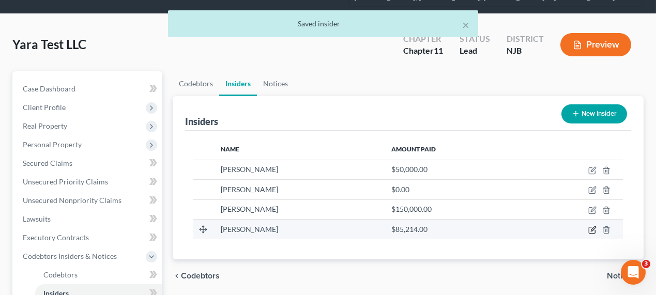
click at [594, 228] on icon "button" at bounding box center [593, 229] width 5 height 5
select select "33"
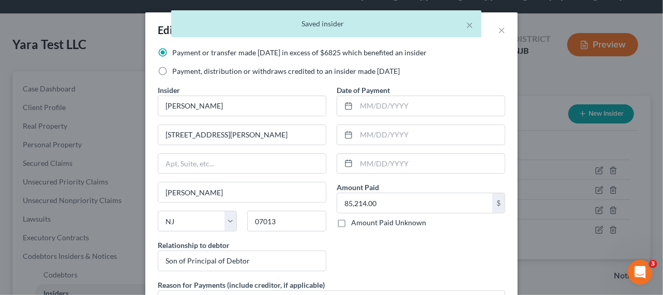
click at [194, 78] on div "Payment or transfer made [DATE] in excess of $6825 which benefited an insider P…" at bounding box center [332, 66] width 358 height 37
click at [194, 75] on label "Payment, distribution or withdraws credited to an insider made [DATE]" at bounding box center [286, 71] width 228 height 10
click at [183, 73] on input "Payment, distribution or withdraws credited to an insider made [DATE]" at bounding box center [179, 69] width 7 height 7
radio input "true"
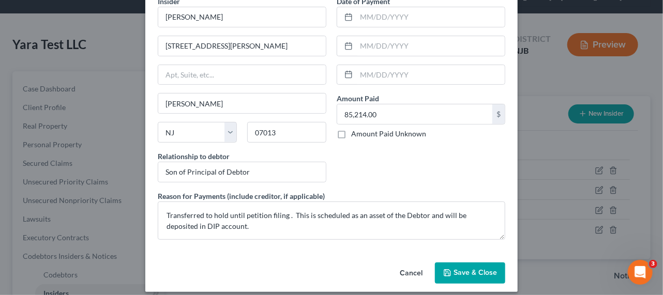
scroll to position [94, 0]
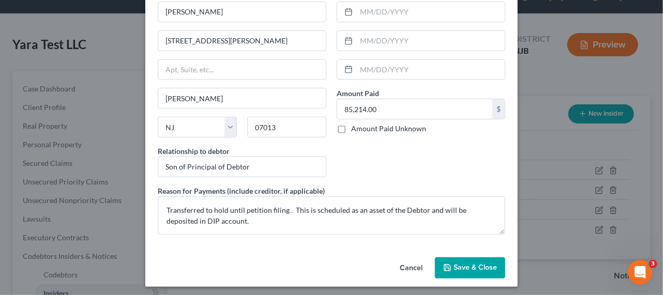
click at [453, 271] on button "Save & Close" at bounding box center [470, 269] width 70 height 22
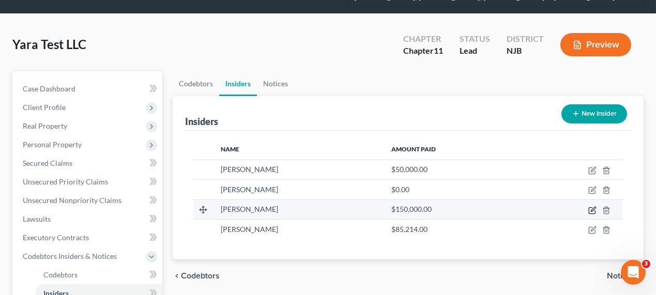
click at [592, 207] on icon "button" at bounding box center [592, 210] width 6 height 6
select select "33"
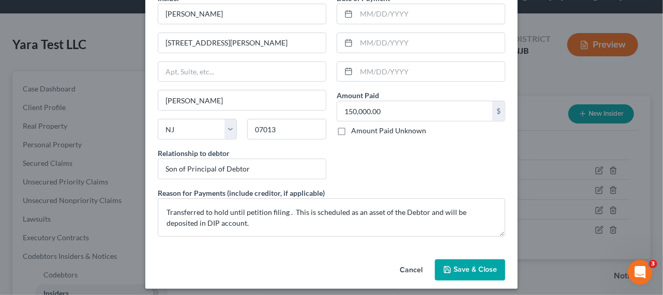
scroll to position [96, 0]
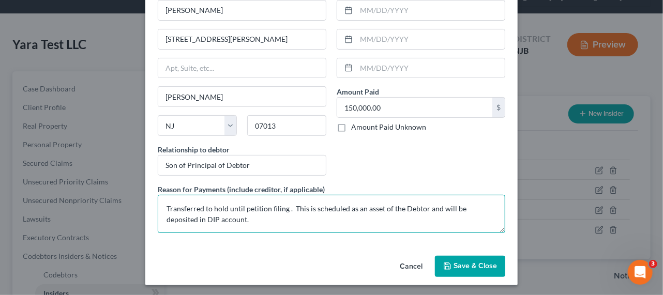
drag, startPoint x: 251, startPoint y: 221, endPoint x: 150, endPoint y: 208, distance: 101.8
click at [153, 208] on div "Reason for Payments (include creditor, if applicable) Transferred to hold until…" at bounding box center [332, 208] width 358 height 49
click at [214, 216] on textarea "Transferred to hold until petition filing . This is scheduled as an asset of th…" at bounding box center [332, 214] width 348 height 38
drag, startPoint x: 261, startPoint y: 219, endPoint x: 281, endPoint y: 208, distance: 22.9
click at [281, 208] on textarea "Transferred to hold until petition filing . This is scheduled as an asset of th…" at bounding box center [332, 214] width 348 height 38
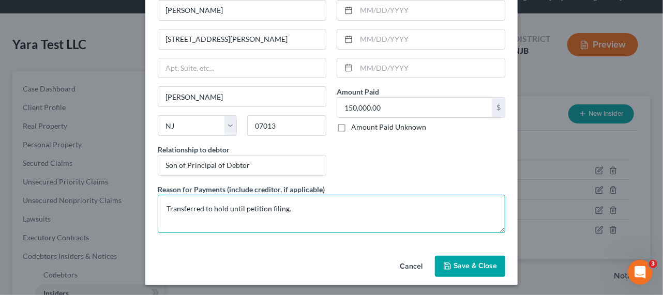
type textarea "Transferred to hold until petition filing."
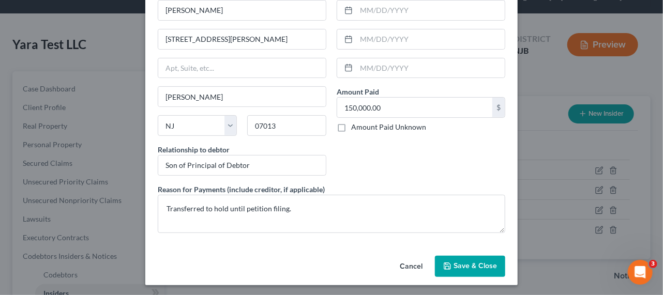
click at [444, 267] on icon "button" at bounding box center [447, 266] width 6 height 6
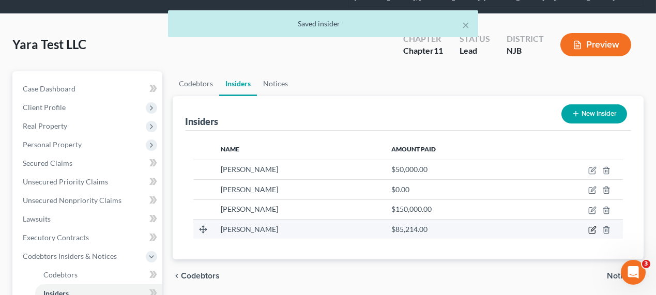
click at [591, 228] on icon "button" at bounding box center [593, 230] width 8 height 8
select select "33"
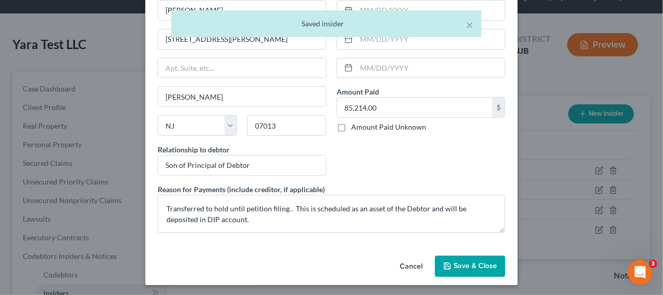
click at [412, 266] on button "Cancel" at bounding box center [411, 267] width 39 height 21
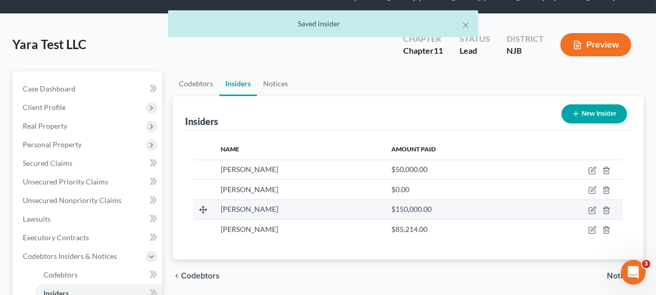
click at [588, 211] on td at bounding box center [573, 210] width 99 height 20
click at [591, 209] on icon "button" at bounding box center [593, 209] width 5 height 5
select select "33"
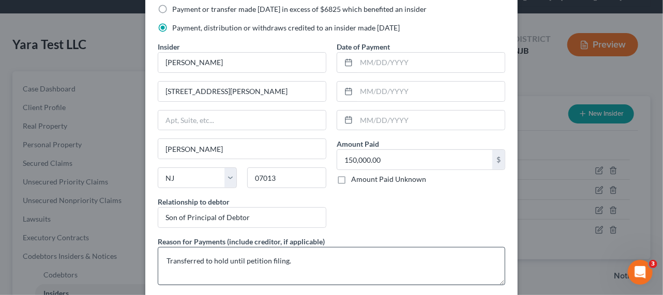
scroll to position [94, 0]
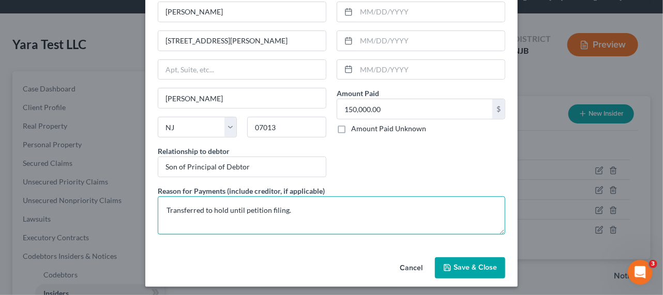
drag, startPoint x: 318, startPoint y: 207, endPoint x: 161, endPoint y: 198, distance: 157.0
click at [136, 194] on div "Edit Insider × Payment or transfer made [DATE] in excess of $6825 which benefit…" at bounding box center [331, 147] width 663 height 295
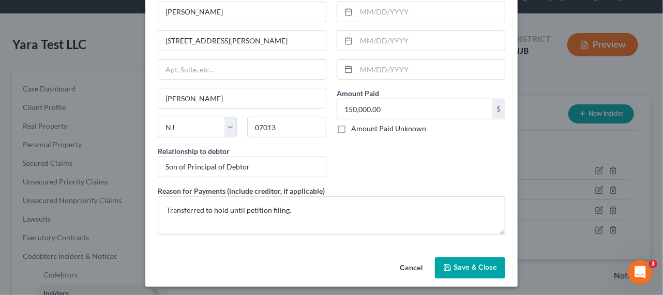
click at [455, 264] on span "Save & Close" at bounding box center [475, 268] width 43 height 9
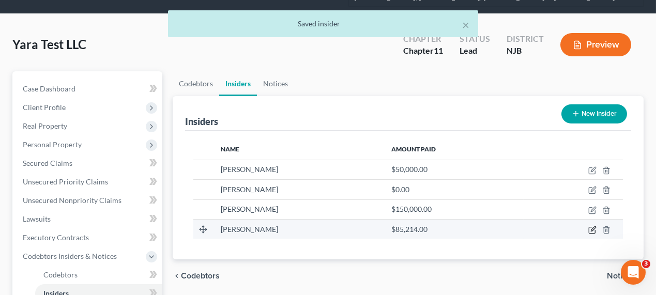
click at [594, 228] on icon "button" at bounding box center [593, 230] width 8 height 8
select select "33"
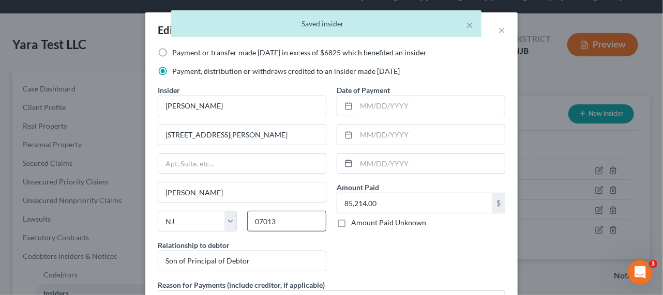
scroll to position [96, 0]
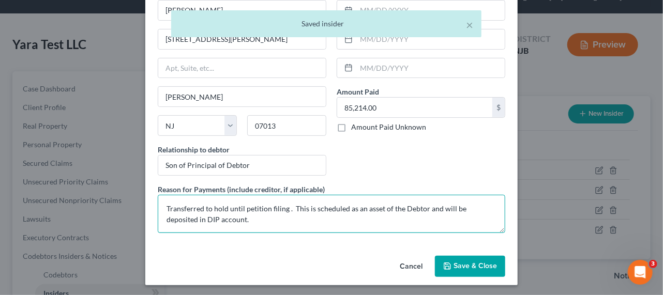
drag, startPoint x: 269, startPoint y: 219, endPoint x: 107, endPoint y: 173, distance: 168.8
click at [106, 173] on div "Edit Insider × Payment or transfer made [DATE] in excess of $6825 which benefit…" at bounding box center [331, 147] width 663 height 295
paste textarea
type textarea "Transferred to hold until petition filing."
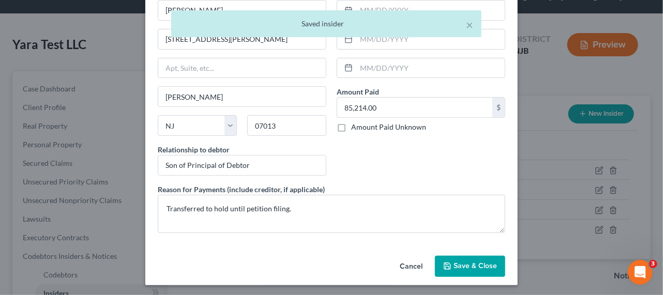
click at [459, 263] on span "Save & Close" at bounding box center [475, 266] width 43 height 9
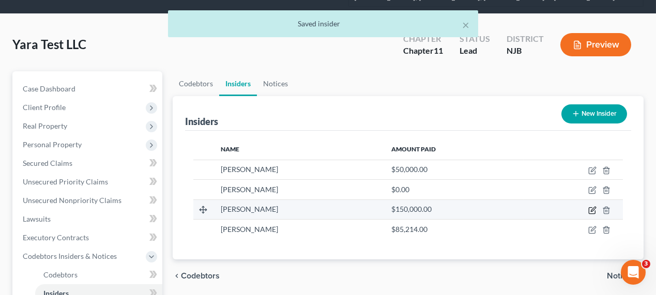
click at [593, 211] on icon "button" at bounding box center [593, 210] width 8 height 8
select select "33"
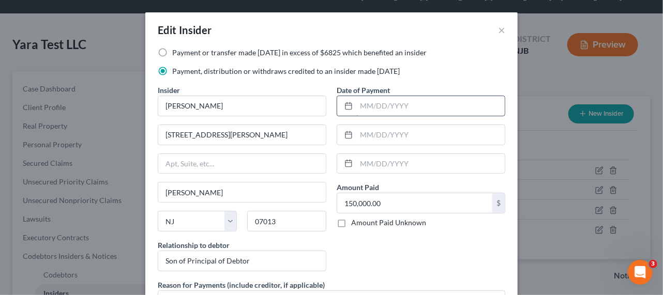
click at [393, 101] on input "text" at bounding box center [430, 106] width 148 height 20
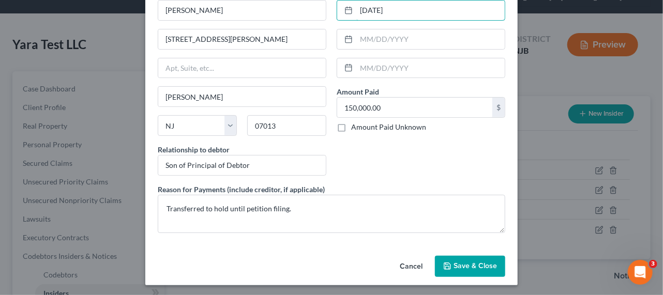
type input "[DATE]"
click at [460, 266] on span "Save & Close" at bounding box center [475, 266] width 43 height 9
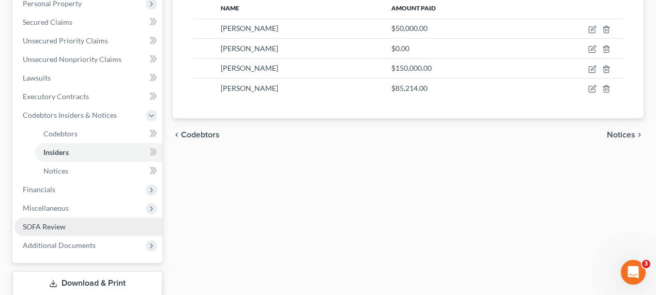
click at [104, 224] on link "SOFA Review" at bounding box center [88, 227] width 148 height 19
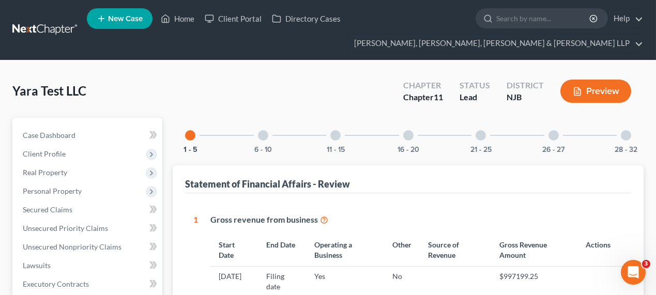
click at [251, 143] on div "6 - 10" at bounding box center [263, 135] width 35 height 35
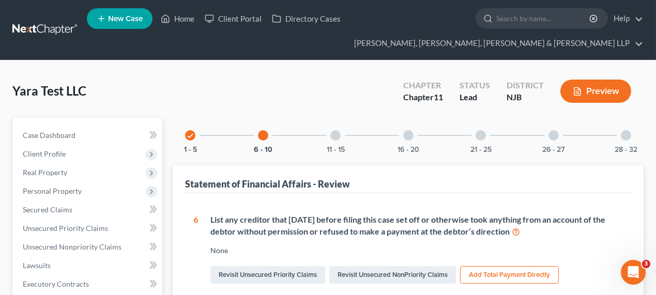
click at [353, 140] on div "check 1 - 5 6 - 10 11 - 15 16 - 20 21 - 25 26 - 27 28 - 32" at bounding box center [408, 135] width 471 height 35
click at [334, 137] on div at bounding box center [336, 135] width 10 height 10
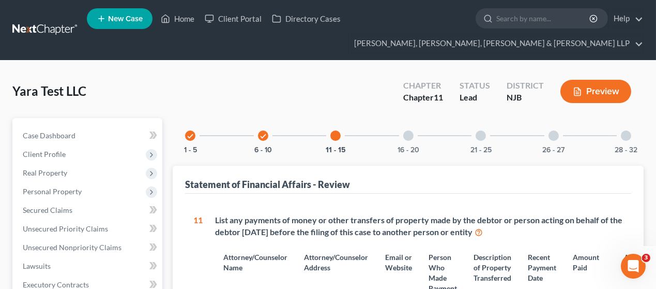
click at [407, 134] on div at bounding box center [408, 135] width 10 height 10
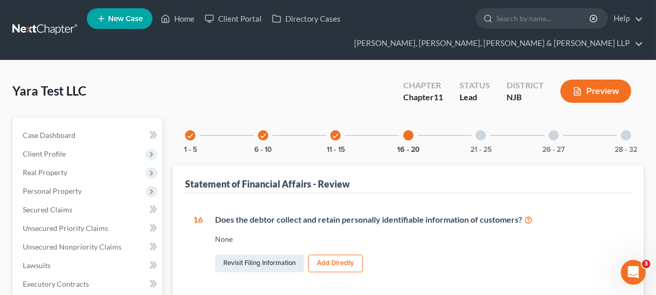
click at [475, 131] on div "21 - 25" at bounding box center [480, 135] width 35 height 35
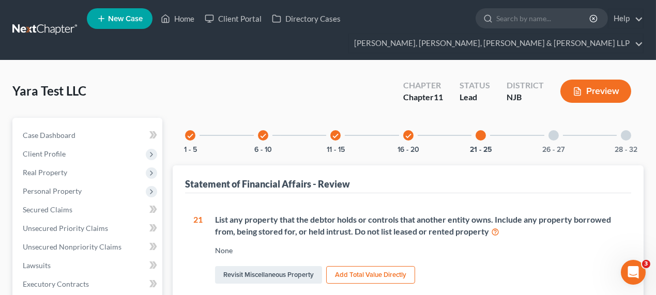
click at [559, 143] on div "26 - 27" at bounding box center [553, 135] width 35 height 35
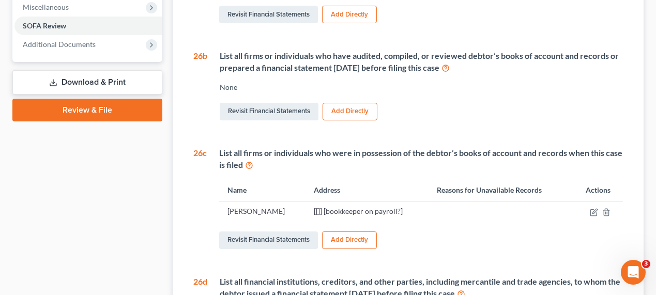
scroll to position [391, 0]
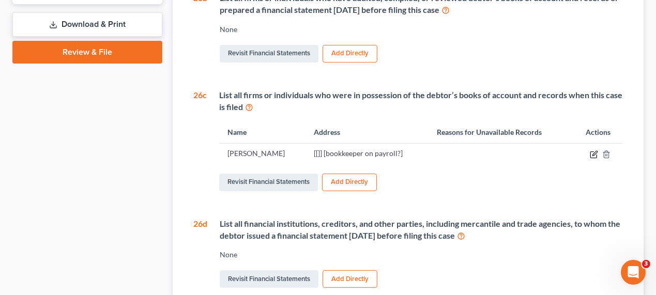
click at [590, 153] on icon "button" at bounding box center [594, 155] width 8 height 8
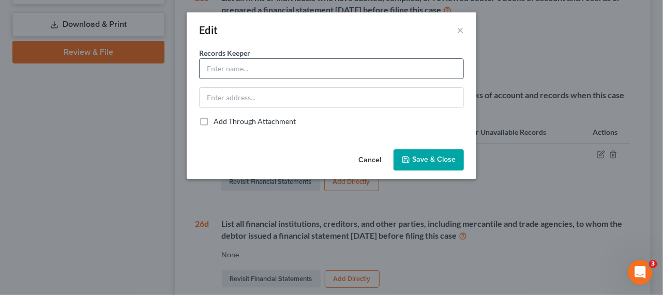
click at [261, 77] on input "text" at bounding box center [332, 69] width 264 height 20
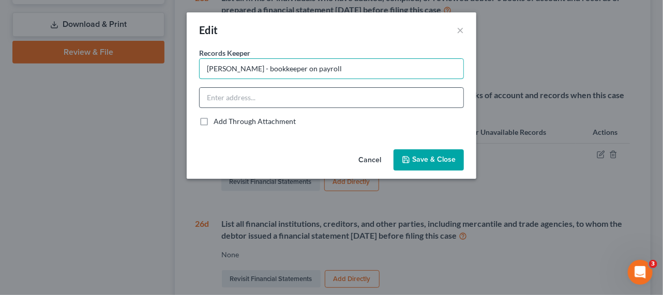
type input "[PERSON_NAME] - bookkeeper on payroll"
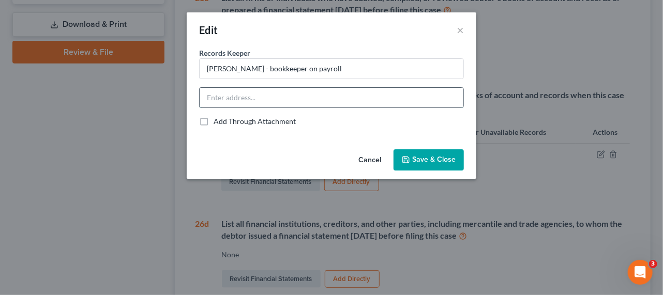
click at [268, 99] on input "text" at bounding box center [332, 98] width 264 height 20
click at [419, 159] on span "Save & Close" at bounding box center [433, 160] width 43 height 9
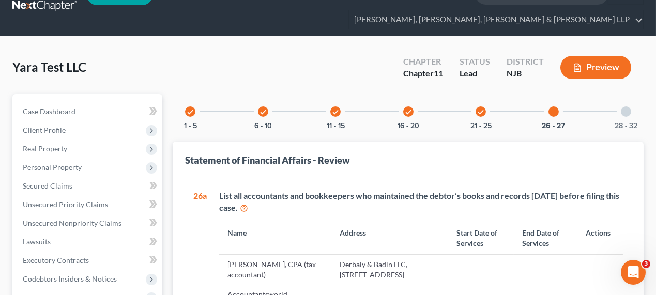
scroll to position [0, 0]
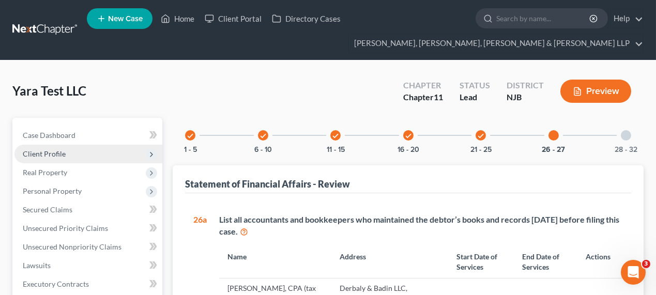
click at [76, 151] on span "Client Profile" at bounding box center [88, 154] width 148 height 19
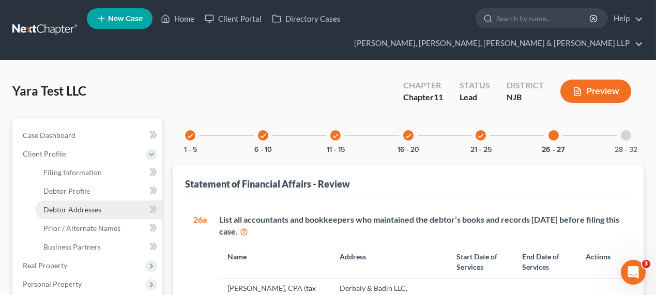
click at [108, 201] on link "Debtor Addresses" at bounding box center [98, 210] width 127 height 19
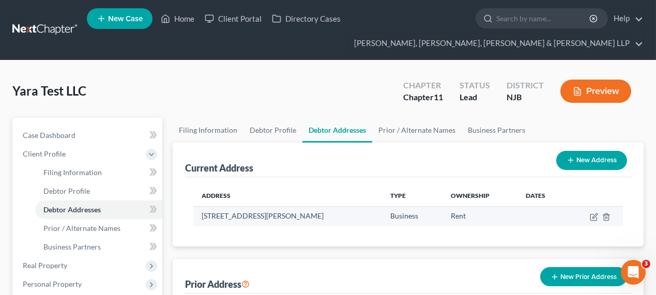
drag, startPoint x: 207, startPoint y: 216, endPoint x: 359, endPoint y: 221, distance: 152.7
click at [359, 221] on td "[STREET_ADDRESS][PERSON_NAME]" at bounding box center [287, 216] width 188 height 20
copy td "[STREET_ADDRESS][PERSON_NAME]"
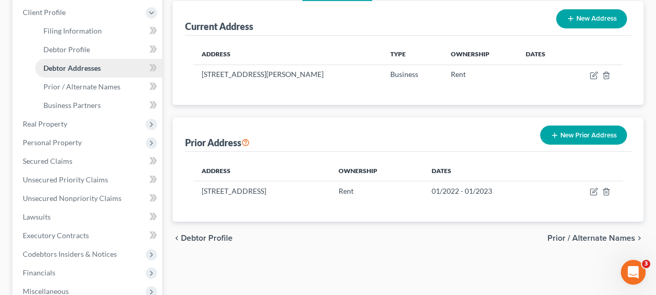
scroll to position [290, 0]
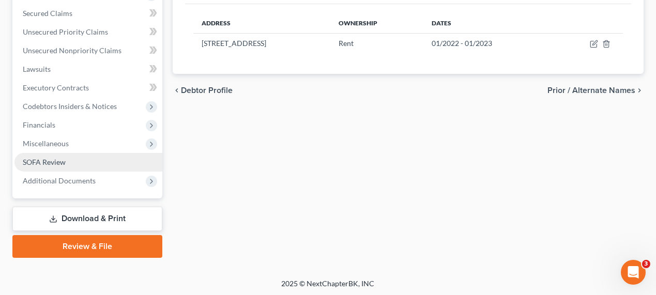
click at [66, 160] on link "SOFA Review" at bounding box center [88, 162] width 148 height 19
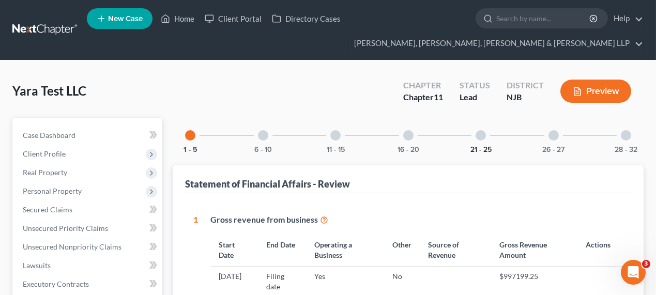
click at [488, 146] on button "21 - 25" at bounding box center [481, 149] width 21 height 7
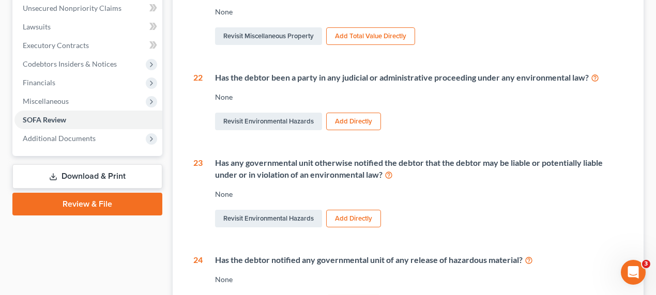
scroll to position [88, 0]
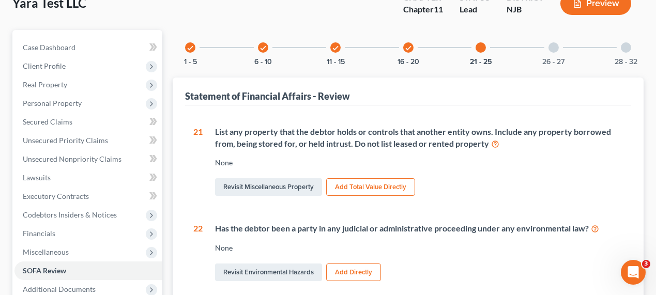
click at [412, 46] on div "check" at bounding box center [408, 47] width 10 height 10
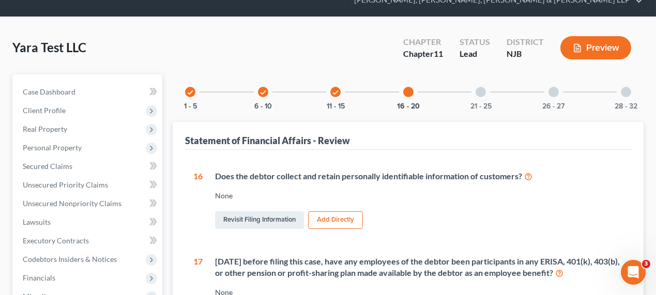
scroll to position [0, 0]
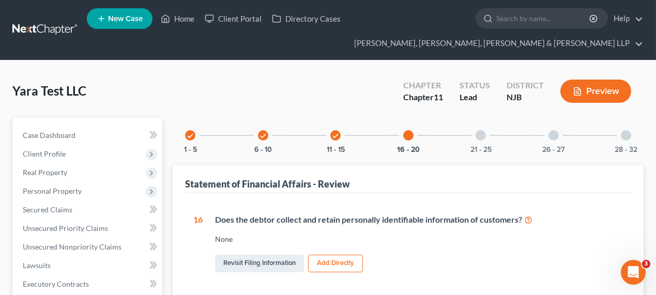
click at [554, 132] on div at bounding box center [554, 135] width 10 height 10
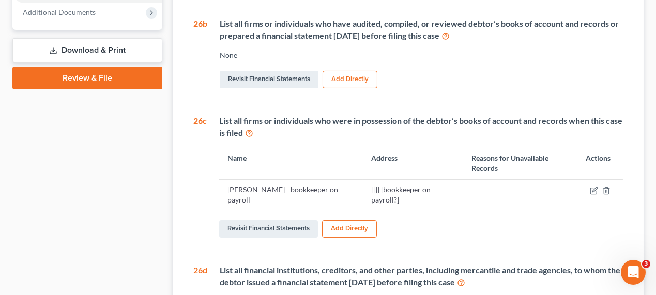
scroll to position [376, 0]
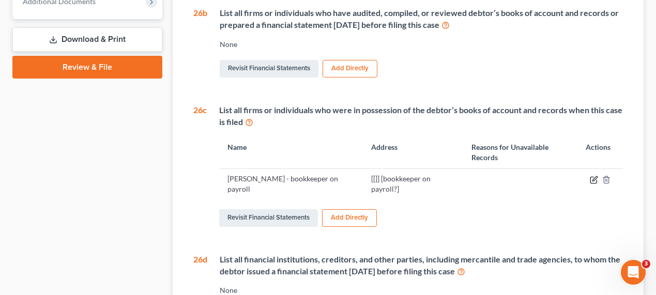
click at [595, 178] on icon "button" at bounding box center [595, 178] width 5 height 5
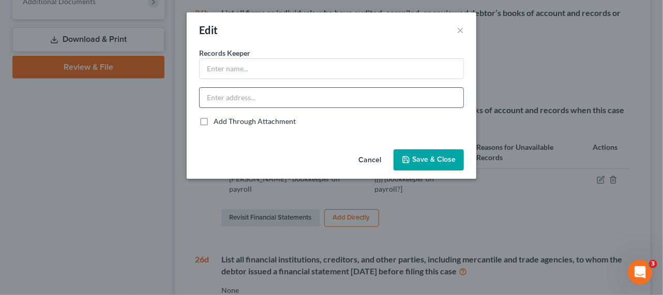
click at [245, 97] on input "text" at bounding box center [332, 98] width 264 height 20
paste input "[STREET_ADDRESS][PERSON_NAME]"
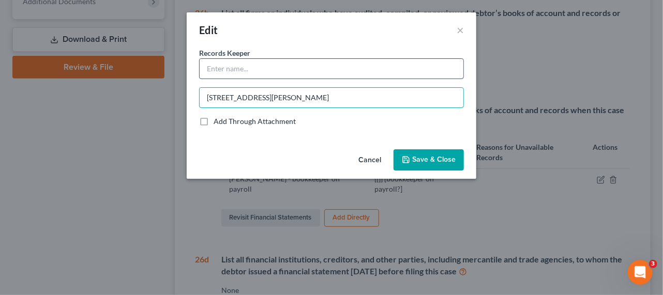
type input "[STREET_ADDRESS][PERSON_NAME]"
click at [292, 70] on input "text" at bounding box center [332, 69] width 264 height 20
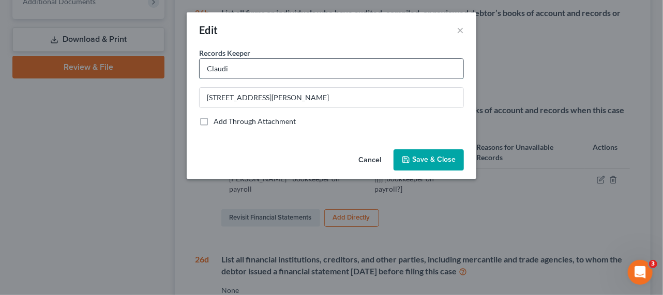
type input "[PERSON_NAME] - bookkeeper on payroll"
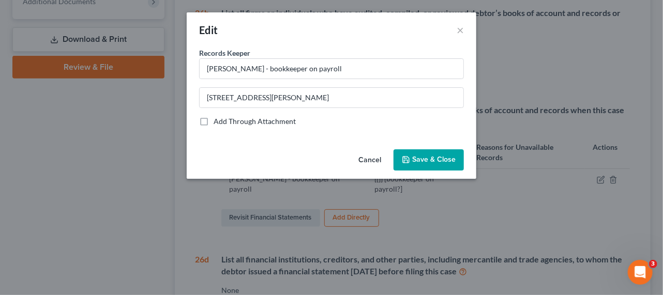
click at [455, 152] on button "Save & Close" at bounding box center [429, 160] width 70 height 22
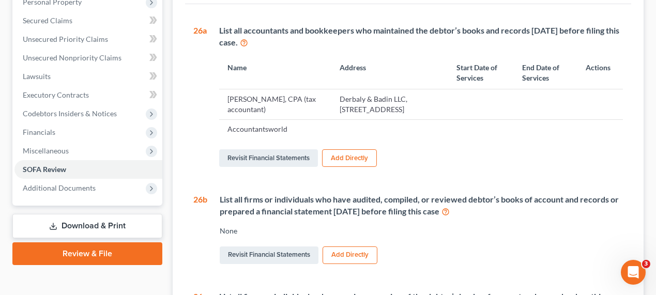
scroll to position [141, 0]
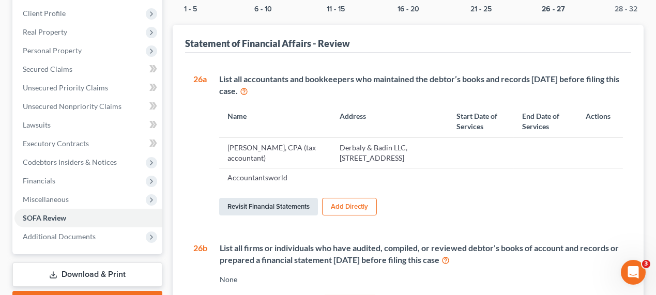
click at [308, 201] on link "Revisit Financial Statements" at bounding box center [268, 207] width 99 height 18
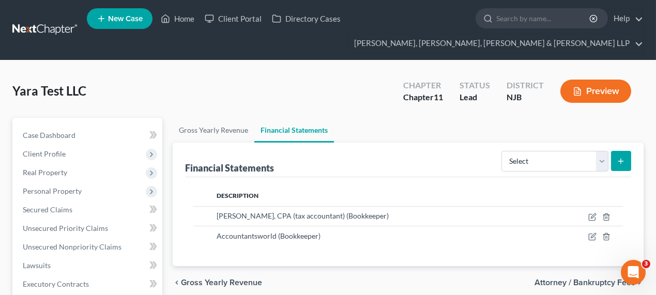
scroll to position [47, 0]
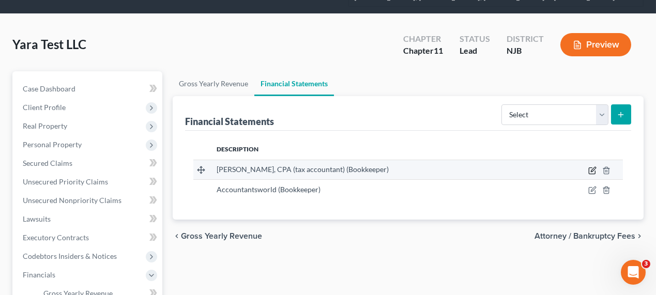
click at [592, 169] on icon "button" at bounding box center [593, 169] width 5 height 5
select select "bookkeeper"
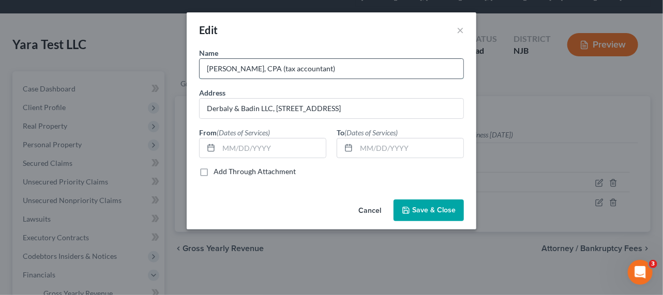
click at [331, 67] on input "[PERSON_NAME], CPA (tax accountant)" at bounding box center [332, 69] width 264 height 20
drag, startPoint x: 449, startPoint y: 70, endPoint x: 326, endPoint y: 69, distance: 123.1
click at [326, 69] on input "[PERSON_NAME], CPA (tax accountant) (associated with accountantsworld)" at bounding box center [332, 69] width 264 height 20
type input "[PERSON_NAME], CPA (tax accountant)"
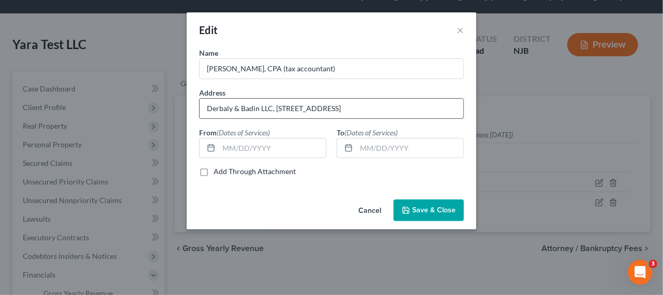
drag, startPoint x: 430, startPoint y: 104, endPoint x: 203, endPoint y: 114, distance: 227.3
click at [203, 113] on input "Derbaly & Badin LLC, [STREET_ADDRESS]" at bounding box center [332, 109] width 264 height 20
click at [274, 109] on input "Derbaly & Badin LLC, [STREET_ADDRESS]" at bounding box center [332, 109] width 264 height 20
click at [420, 210] on span "Save & Close" at bounding box center [433, 210] width 43 height 9
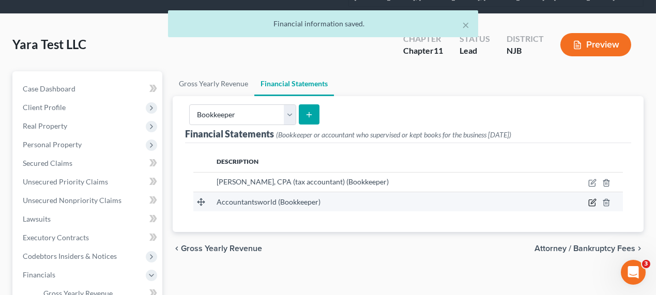
click at [591, 201] on icon "button" at bounding box center [593, 203] width 8 height 8
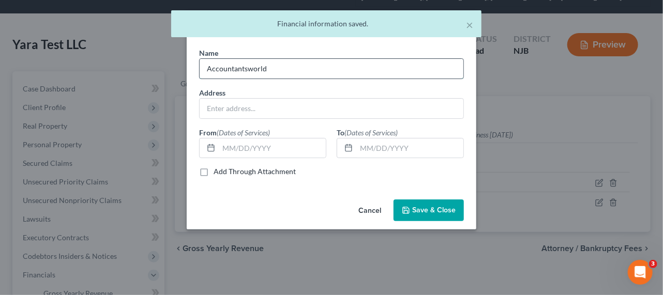
click at [206, 68] on input "Accountantsworld" at bounding box center [332, 69] width 264 height 20
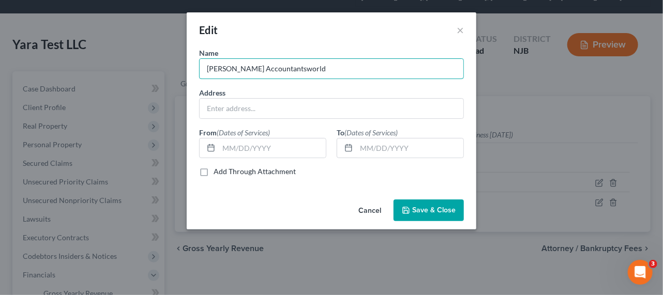
type input "[PERSON_NAME] Accountantsworld"
click at [442, 207] on span "Save & Close" at bounding box center [433, 210] width 43 height 9
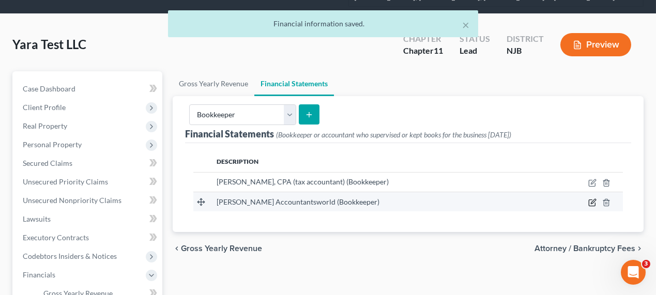
click at [591, 200] on icon "button" at bounding box center [593, 203] width 8 height 8
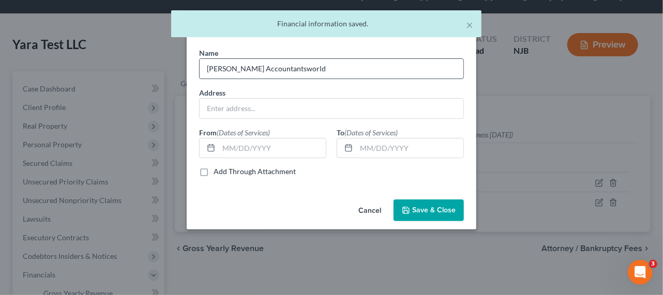
click at [229, 70] on input "[PERSON_NAME] Accountantsworld" at bounding box center [332, 69] width 264 height 20
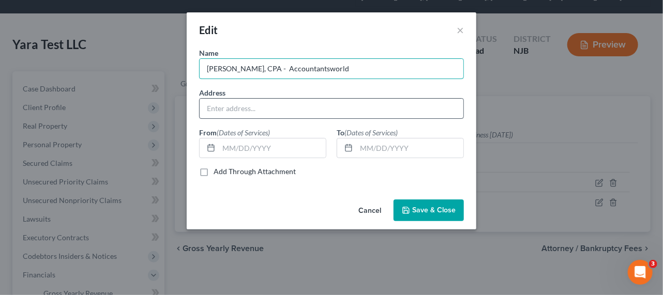
type input "[PERSON_NAME], CPA - Accountantsworld"
click at [269, 99] on input "text" at bounding box center [332, 109] width 264 height 20
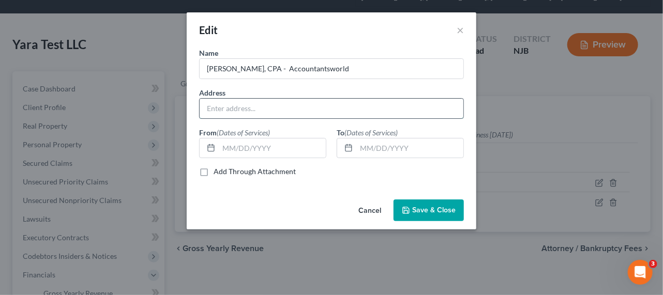
paste input "[STREET_ADDRESS]"
type input "[STREET_ADDRESS]"
click at [422, 209] on span "Save & Close" at bounding box center [433, 210] width 43 height 9
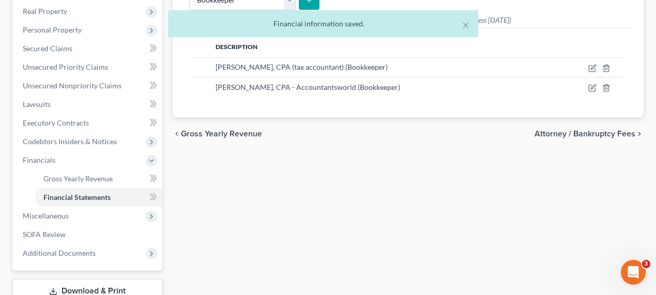
scroll to position [0, 0]
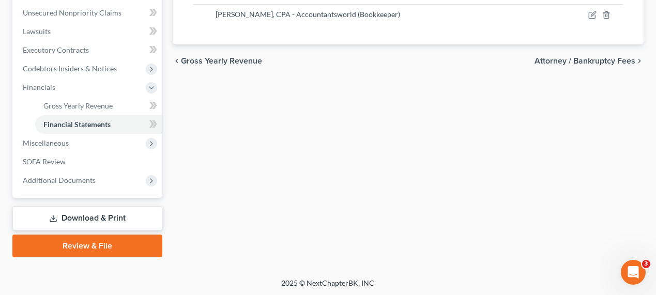
click at [114, 213] on link "Download & Print" at bounding box center [87, 218] width 150 height 24
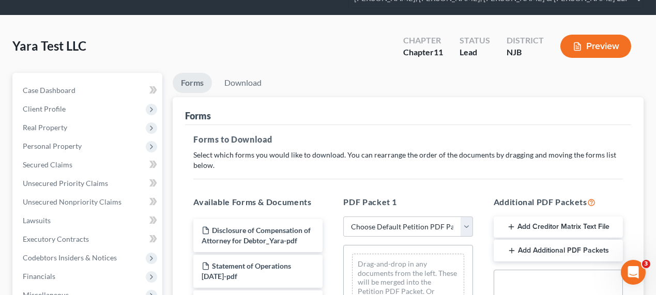
scroll to position [94, 0]
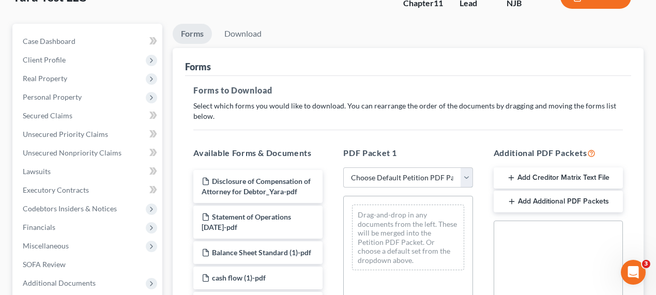
click at [410, 177] on select "Choose Default Petition PDF Packet Complete Bankruptcy Petition (all forms and …" at bounding box center [407, 178] width 129 height 21
click at [409, 176] on select "Choose Default Petition PDF Packet Complete Bankruptcy Petition (all forms and …" at bounding box center [407, 178] width 129 height 21
select select "1"
click at [343, 168] on select "Choose Default Petition PDF Packet Complete Bankruptcy Petition (all forms and …" at bounding box center [407, 178] width 129 height 21
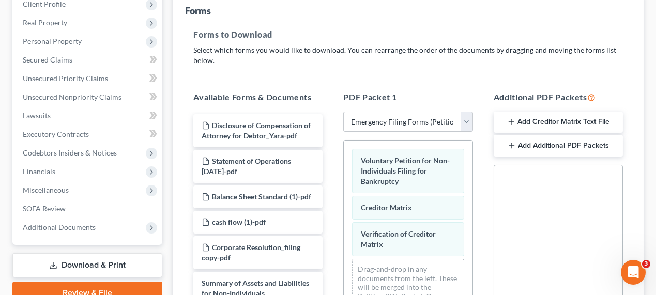
scroll to position [188, 0]
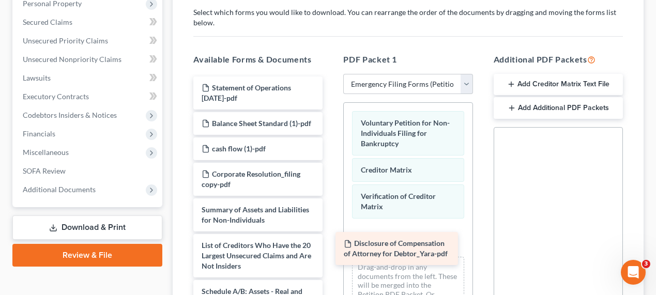
drag, startPoint x: 259, startPoint y: 83, endPoint x: 402, endPoint y: 233, distance: 207.4
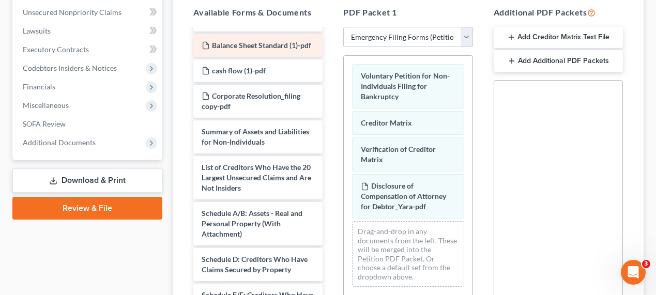
scroll to position [47, 0]
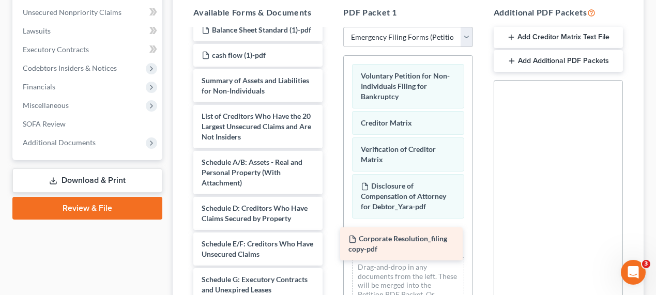
drag, startPoint x: 263, startPoint y: 99, endPoint x: 410, endPoint y: 249, distance: 209.9
click at [331, 249] on div "Corporate Resolution_filing copy-pdf Statement of Operations [DATE]-pdf Balance…" at bounding box center [258, 231] width 146 height 497
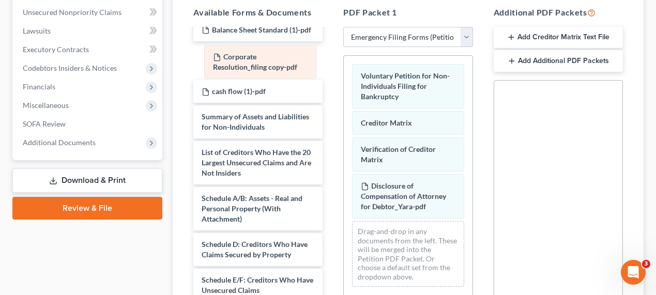
drag, startPoint x: 425, startPoint y: 236, endPoint x: 277, endPoint y: 62, distance: 228.3
click at [344, 63] on div "Corporate Resolution_filing copy-pdf Voluntary Petition for Non-Individuals Fil…" at bounding box center [408, 175] width 128 height 239
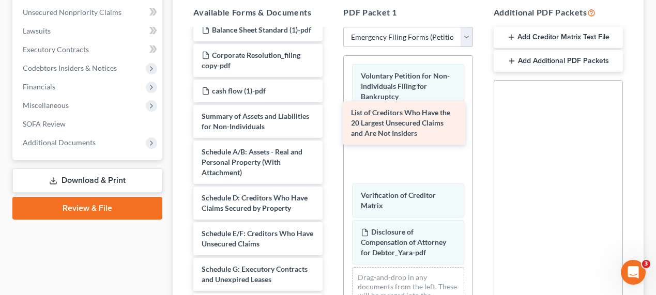
drag, startPoint x: 265, startPoint y: 182, endPoint x: 414, endPoint y: 136, distance: 156.4
click at [331, 136] on div "List of Creditors Who Have the 20 Largest Unsecured Claims and Are Not Insiders…" at bounding box center [258, 226] width 146 height 487
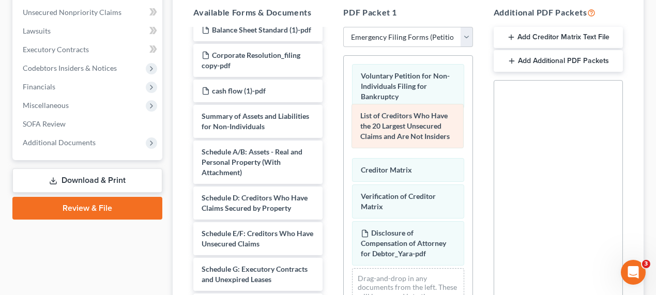
drag, startPoint x: 391, startPoint y: 144, endPoint x: 390, endPoint y: 113, distance: 31.0
click at [390, 113] on div "List of Creditors Who Have the 20 Largest Unsecured Claims and Are Not Insiders…" at bounding box center [408, 199] width 128 height 286
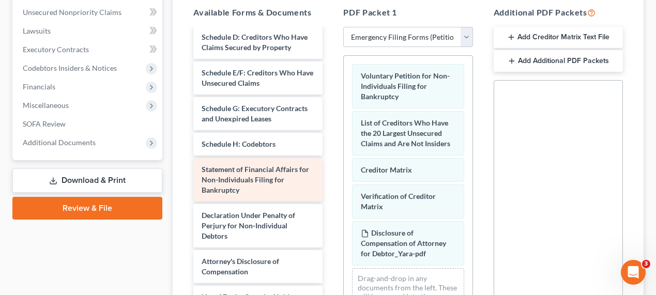
scroll to position [282, 0]
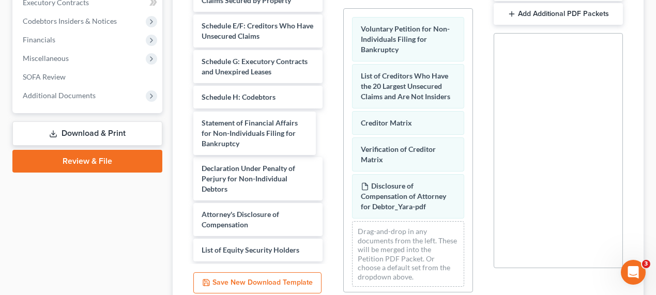
drag, startPoint x: 255, startPoint y: 126, endPoint x: 251, endPoint y: 120, distance: 7.0
click at [252, 122] on div "Statement of Financial Affairs for Non-Individuals Filing for Bankruptcy Statem…" at bounding box center [258, 18] width 146 height 487
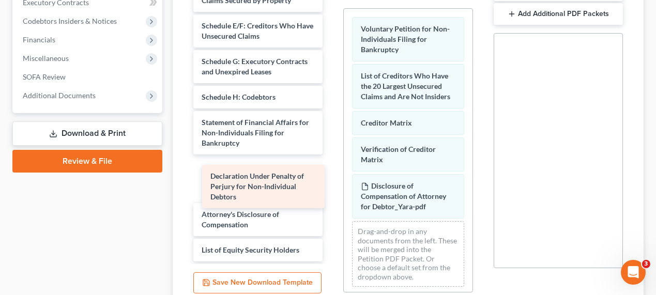
scroll to position [172, 0]
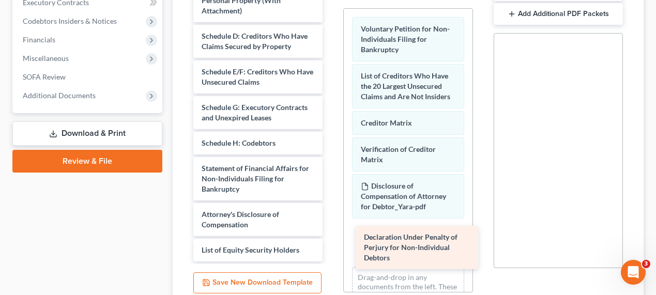
drag, startPoint x: 260, startPoint y: 181, endPoint x: 422, endPoint y: 250, distance: 176.3
click at [331, 250] on div "Declaration Under Penalty of Perjury for Non-Individual Debtors Statement of Op…" at bounding box center [258, 41] width 146 height 441
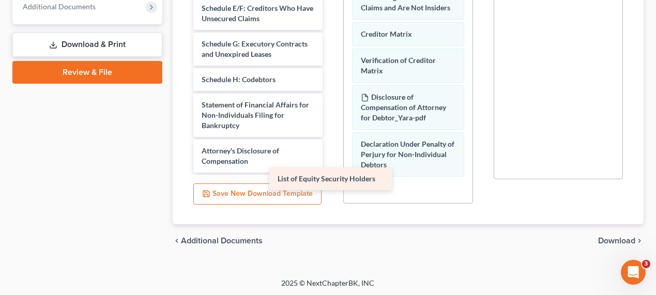
scroll to position [146, 0]
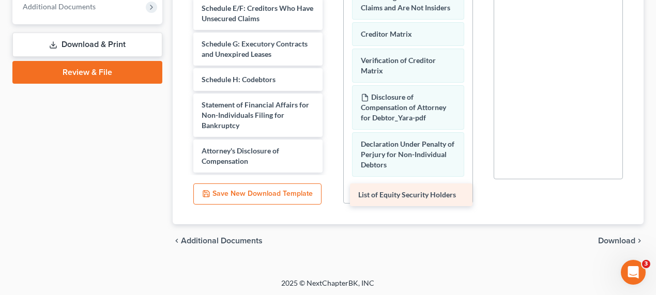
drag, startPoint x: 275, startPoint y: 158, endPoint x: 418, endPoint y: 193, distance: 148.0
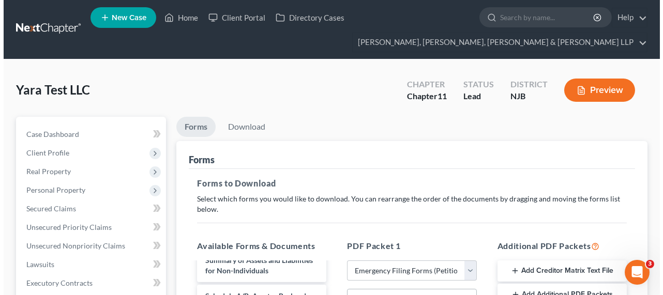
scroll to position [0, 0]
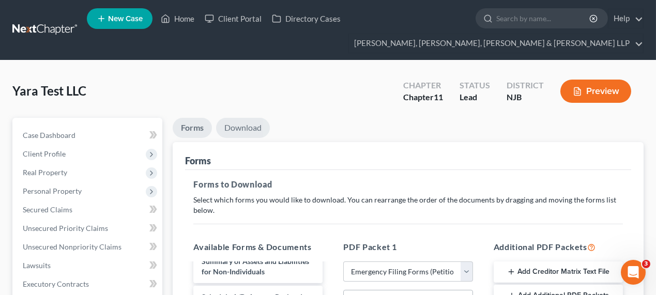
click at [261, 118] on link "Download" at bounding box center [243, 128] width 54 height 20
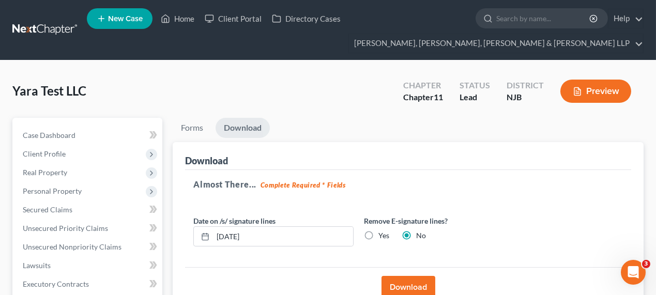
click at [379, 236] on label "Yes" at bounding box center [384, 236] width 11 height 10
click at [383, 236] on input "Yes" at bounding box center [386, 234] width 7 height 7
radio input "true"
radio input "false"
click at [400, 289] on button "Download" at bounding box center [409, 287] width 54 height 23
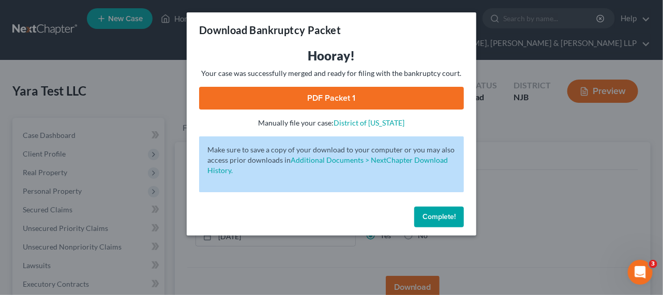
click at [347, 92] on link "PDF Packet 1" at bounding box center [331, 98] width 265 height 23
